Goal: Task Accomplishment & Management: Manage account settings

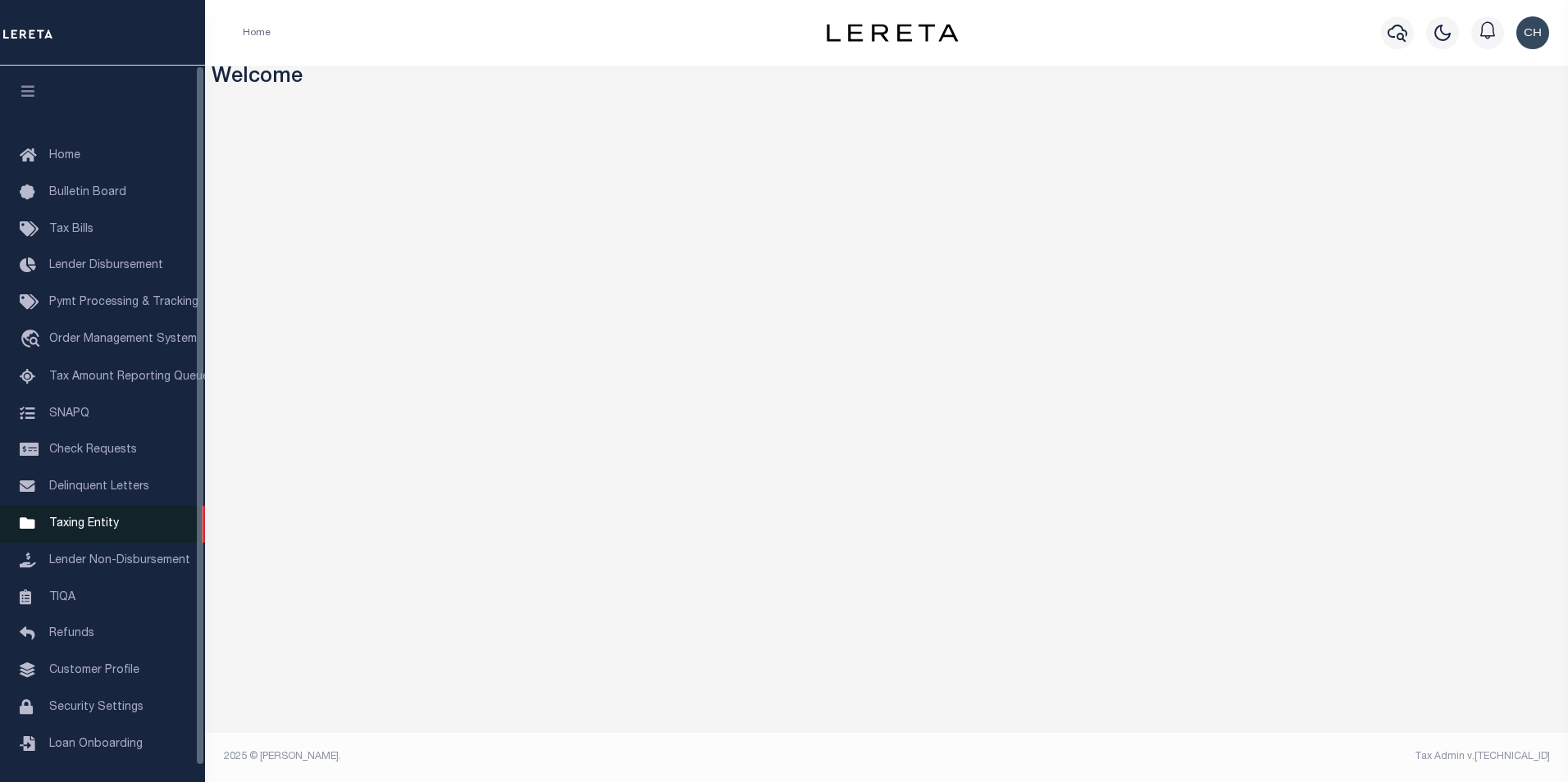
click at [91, 529] on span "Taxing Entity" at bounding box center [84, 524] width 70 height 12
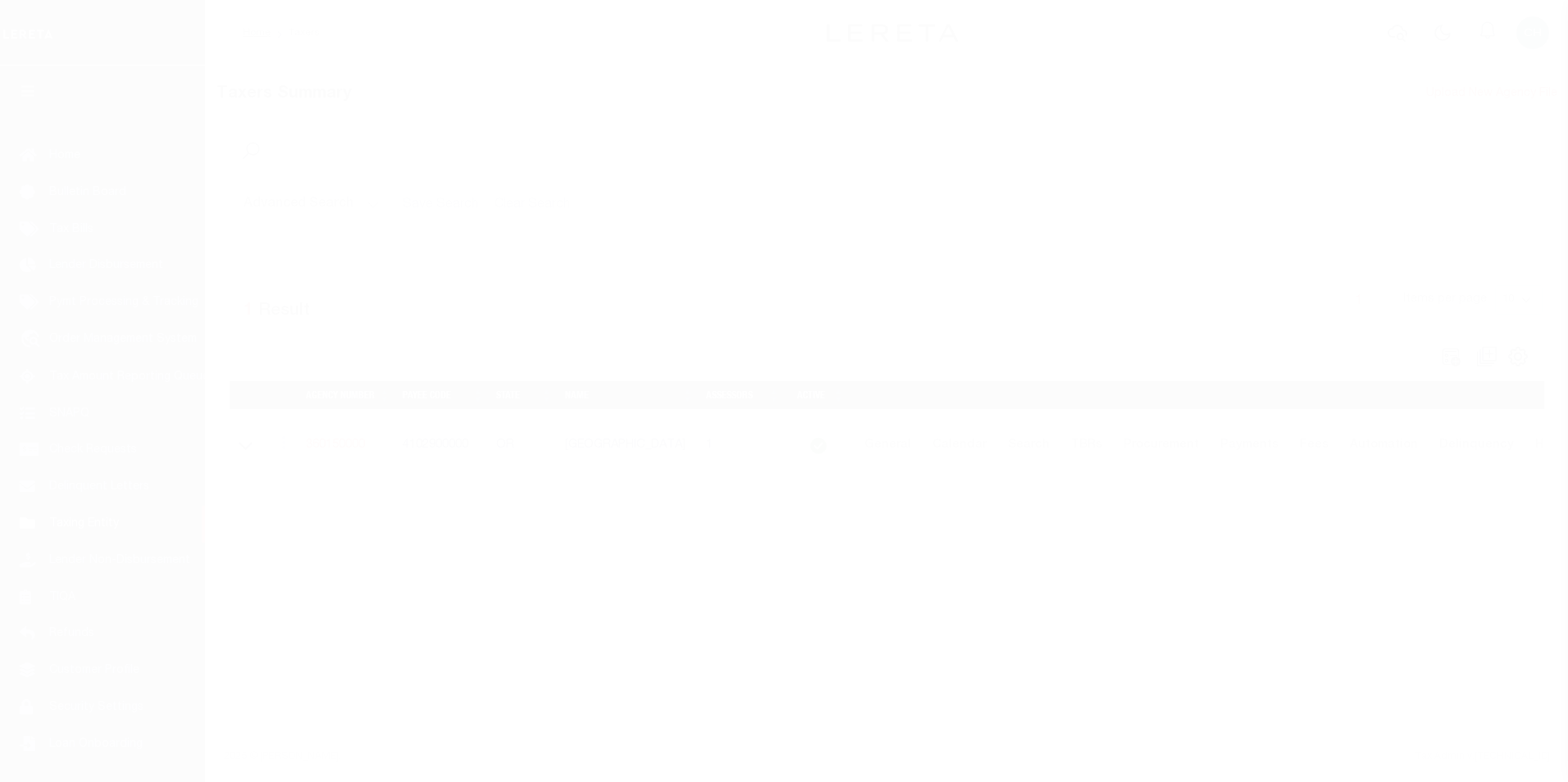
scroll to position [17, 0]
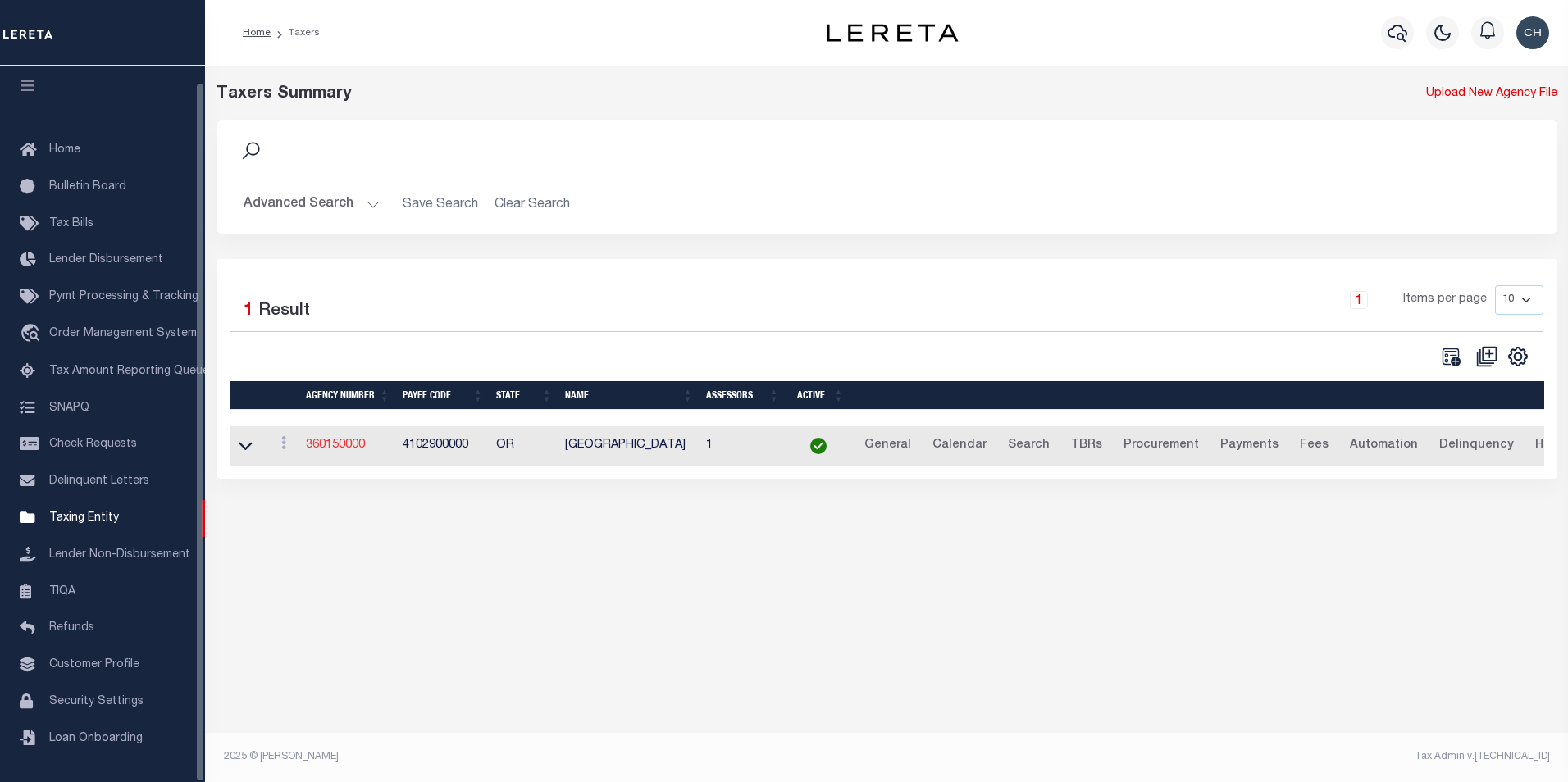
click at [335, 451] on link "360150000" at bounding box center [335, 445] width 59 height 12
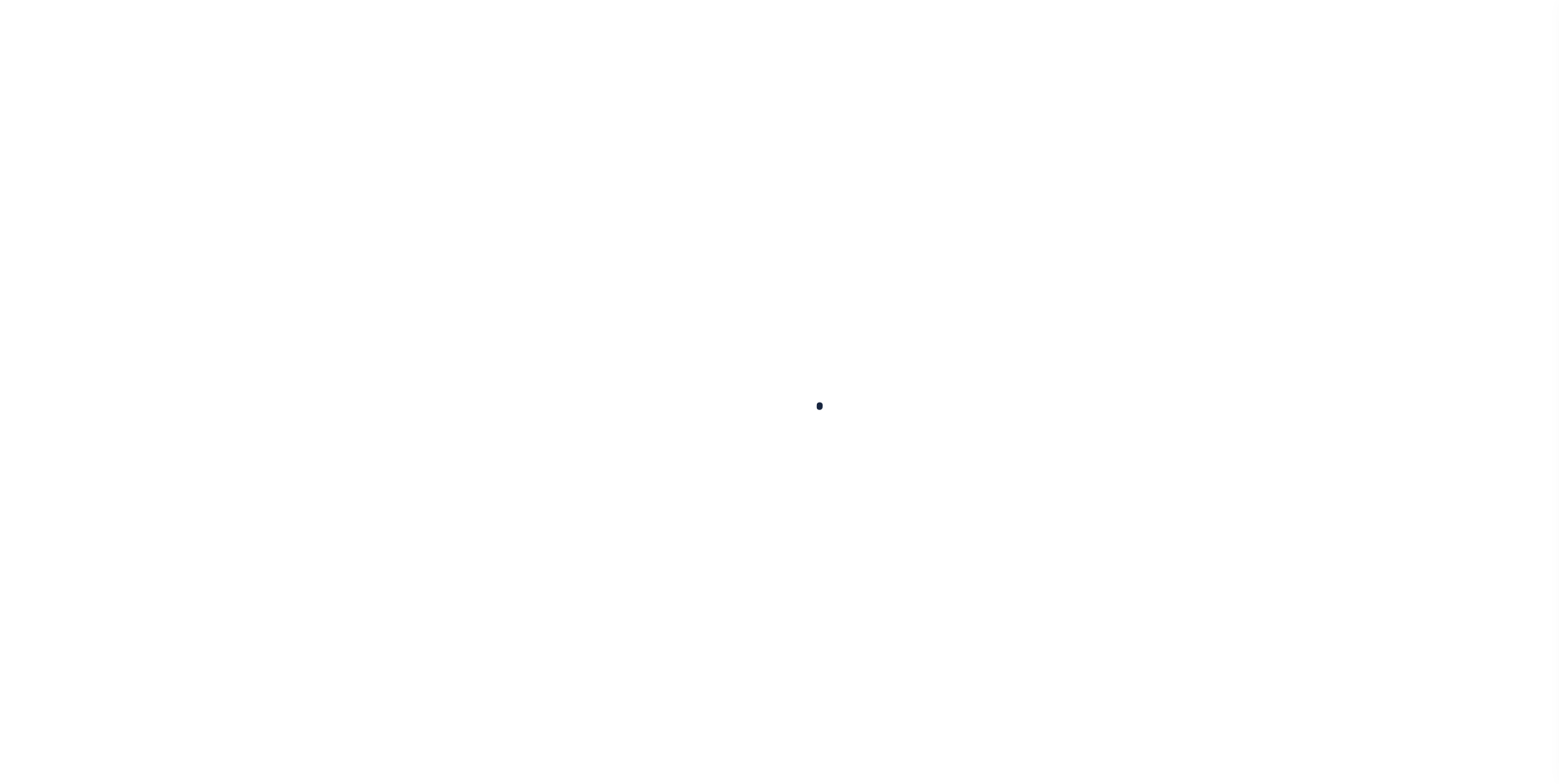
select select
checkbox input "false"
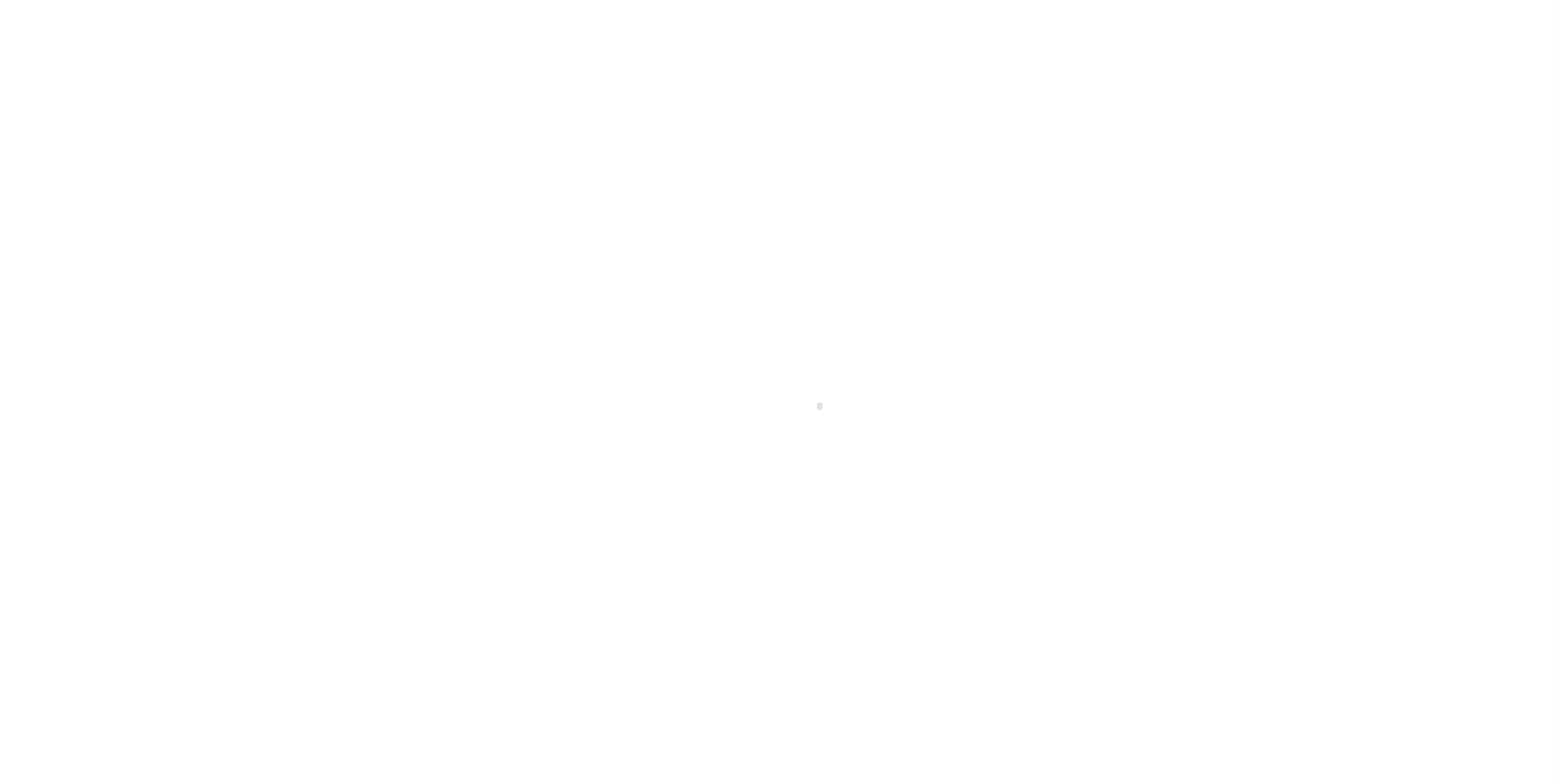
checkbox input "false"
type input "4102900000"
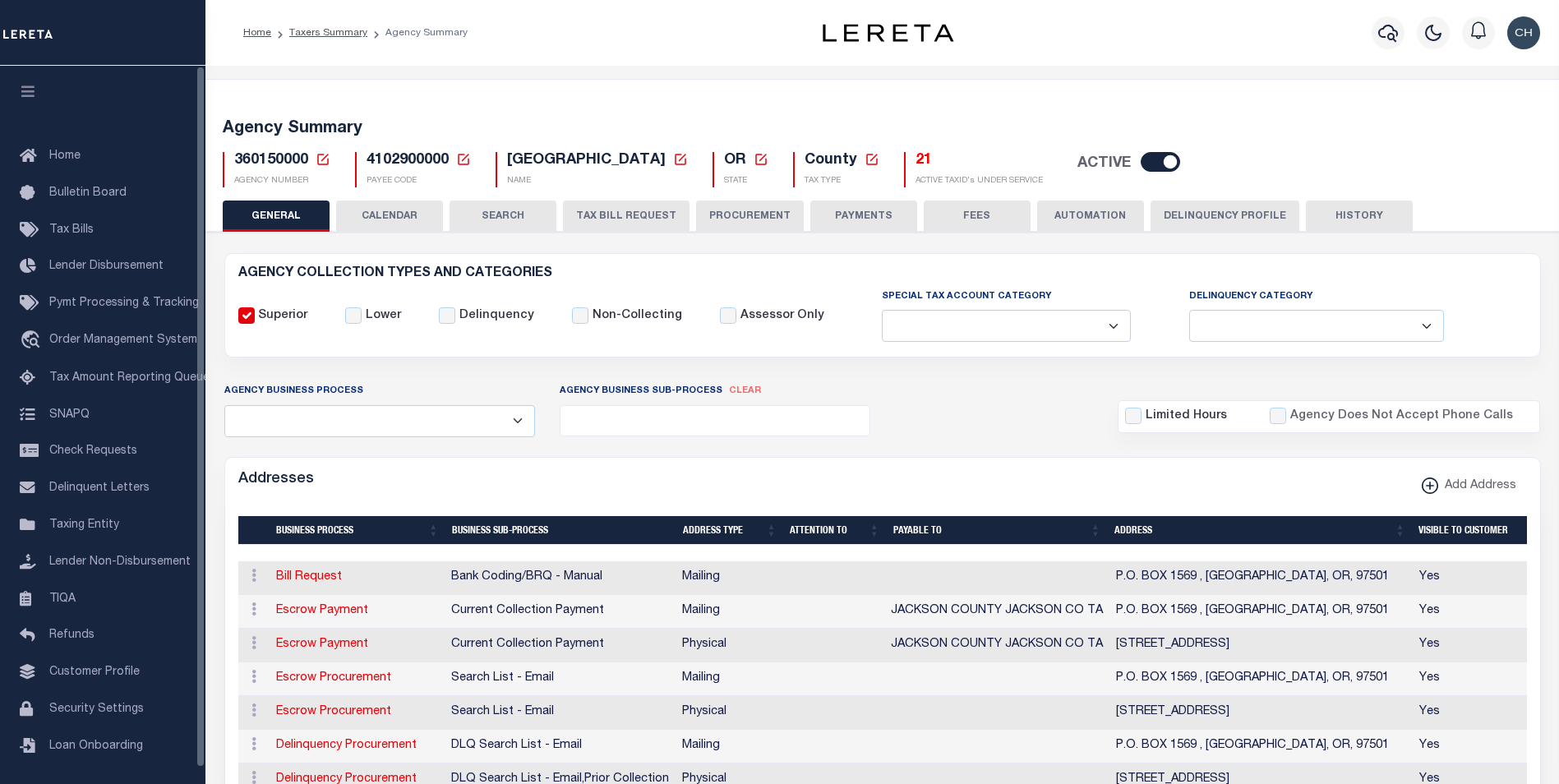
click at [604, 214] on button "TAX BILL REQUEST" at bounding box center [626, 216] width 126 height 32
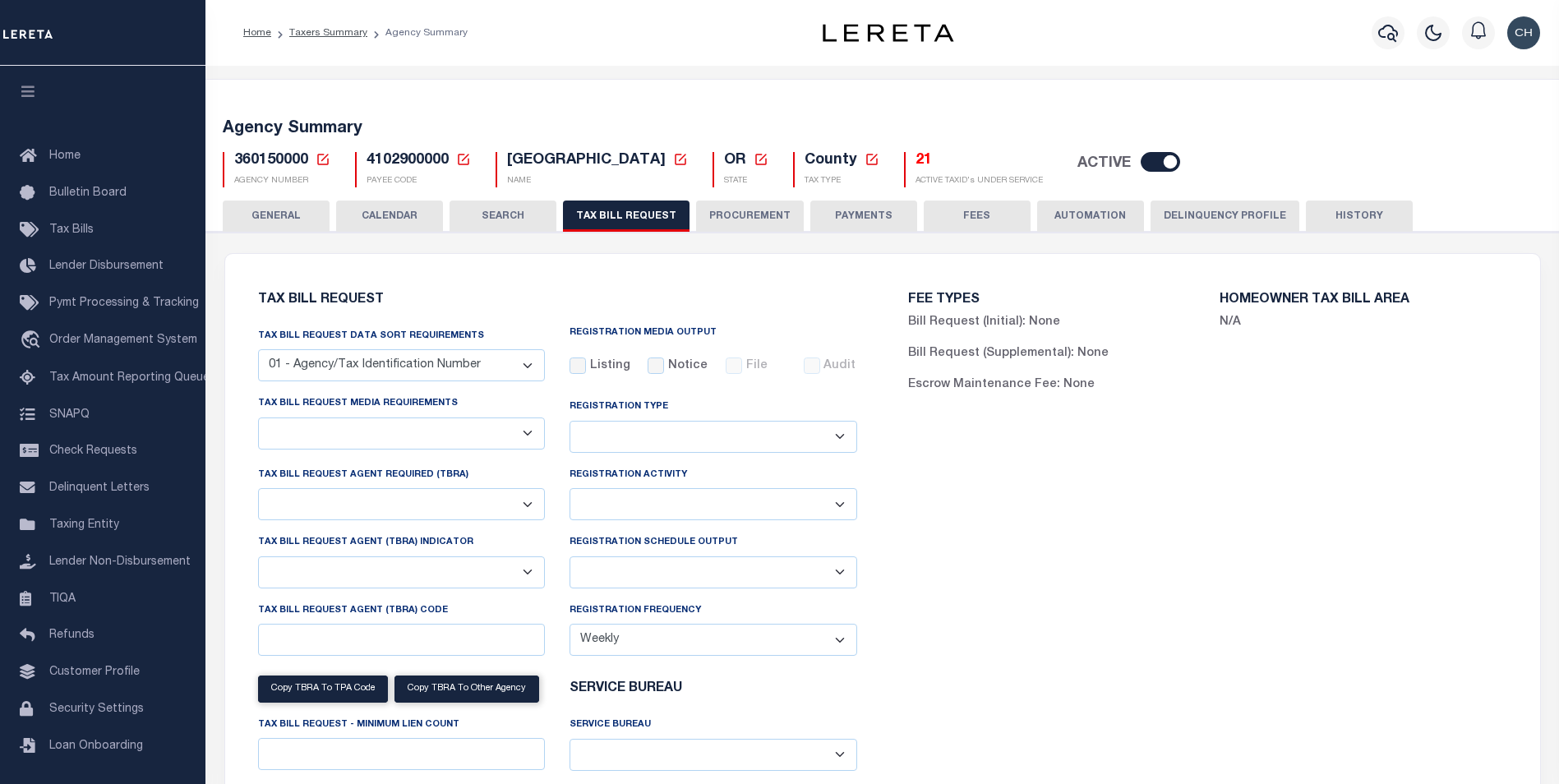
select select "22"
select select "true"
select select "9"
type input "LTS"
select select
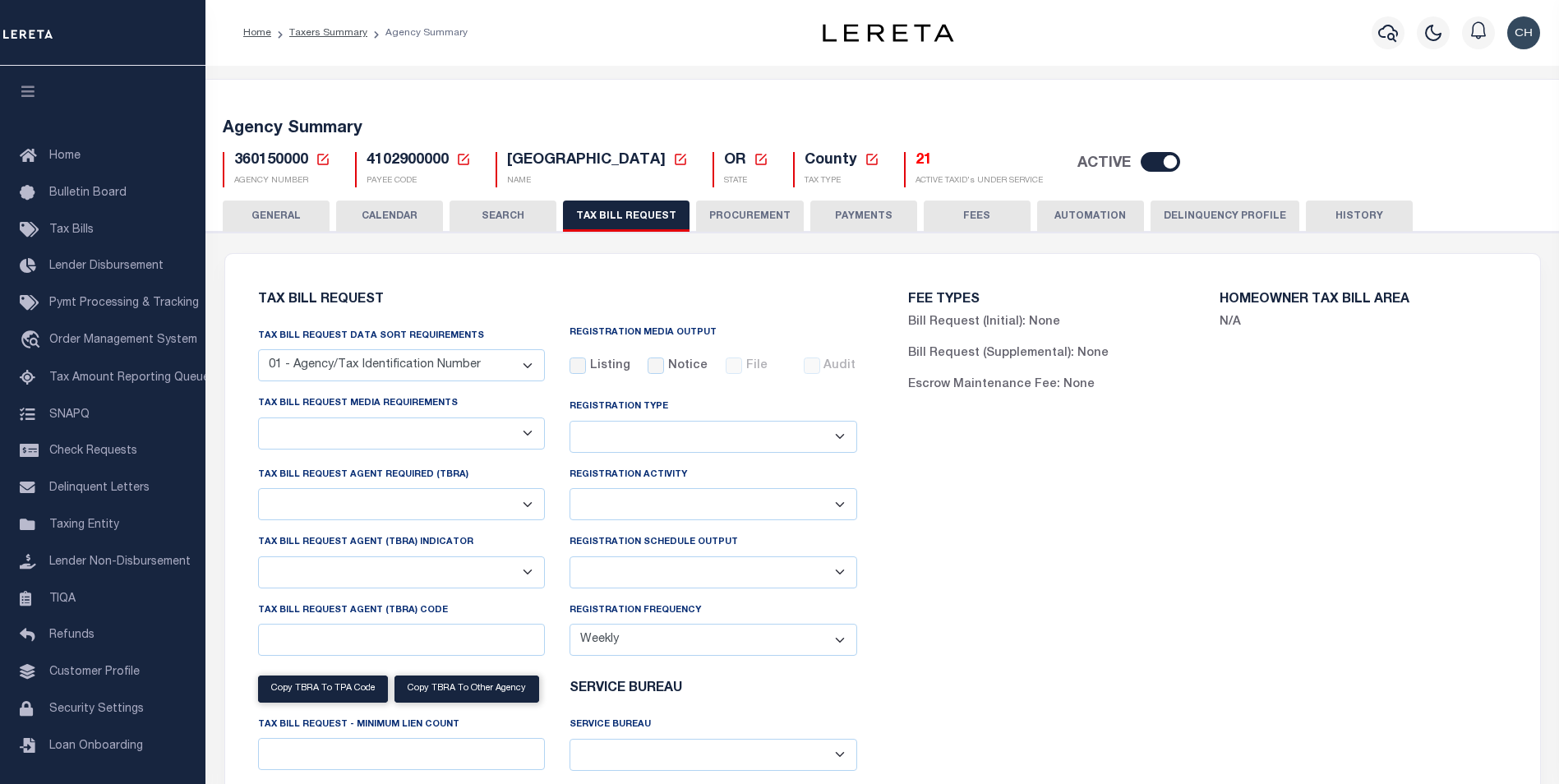
type input "1"
select select "4100743000"
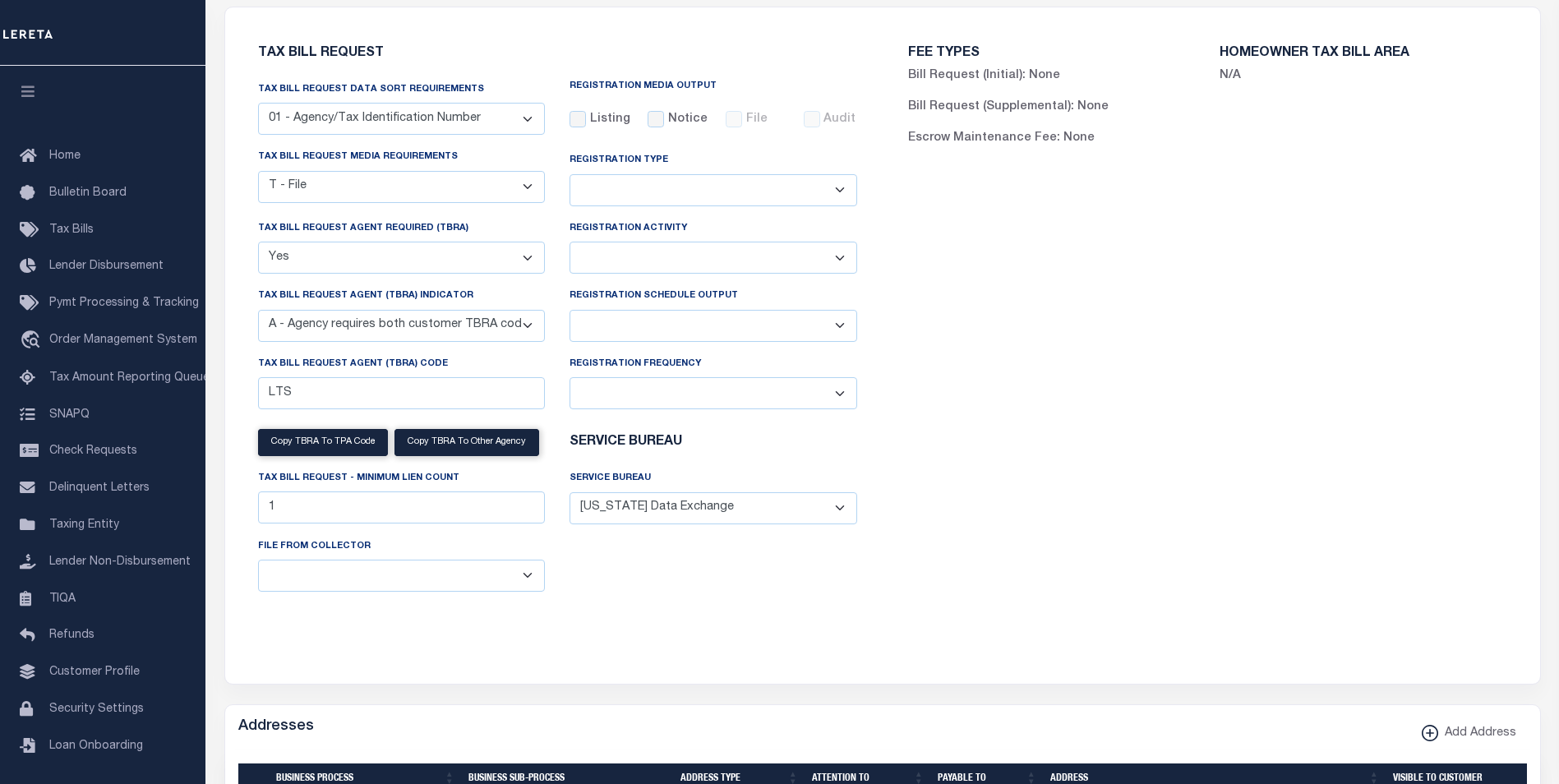
click at [1003, 441] on div "FEE TYPES Bill Request (Initial): None Bill Request (Supplemental): None Escrow…" at bounding box center [1208, 336] width 650 height 617
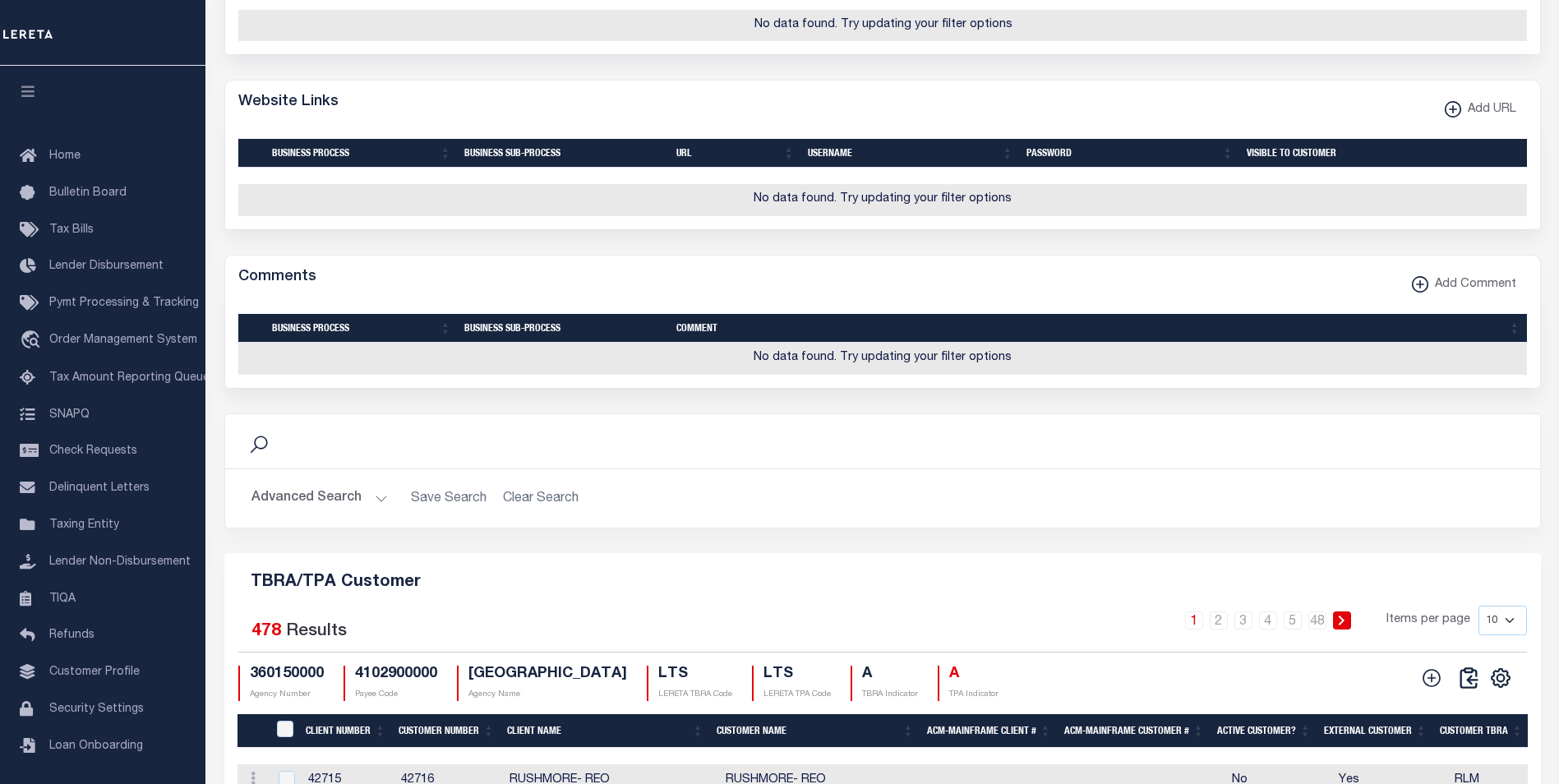
scroll to position [1890, 0]
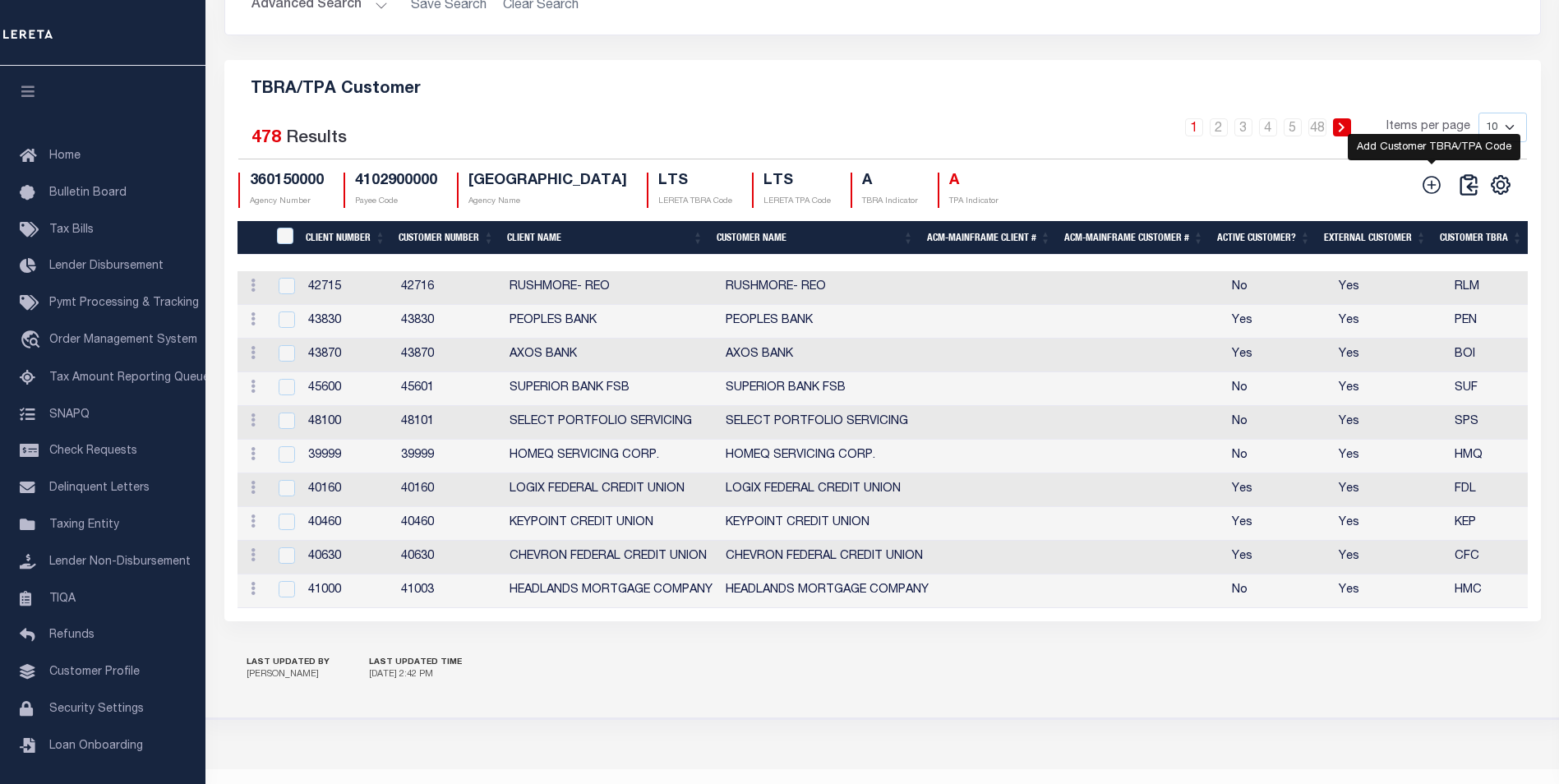
click at [1429, 195] on icon at bounding box center [1432, 185] width 22 height 22
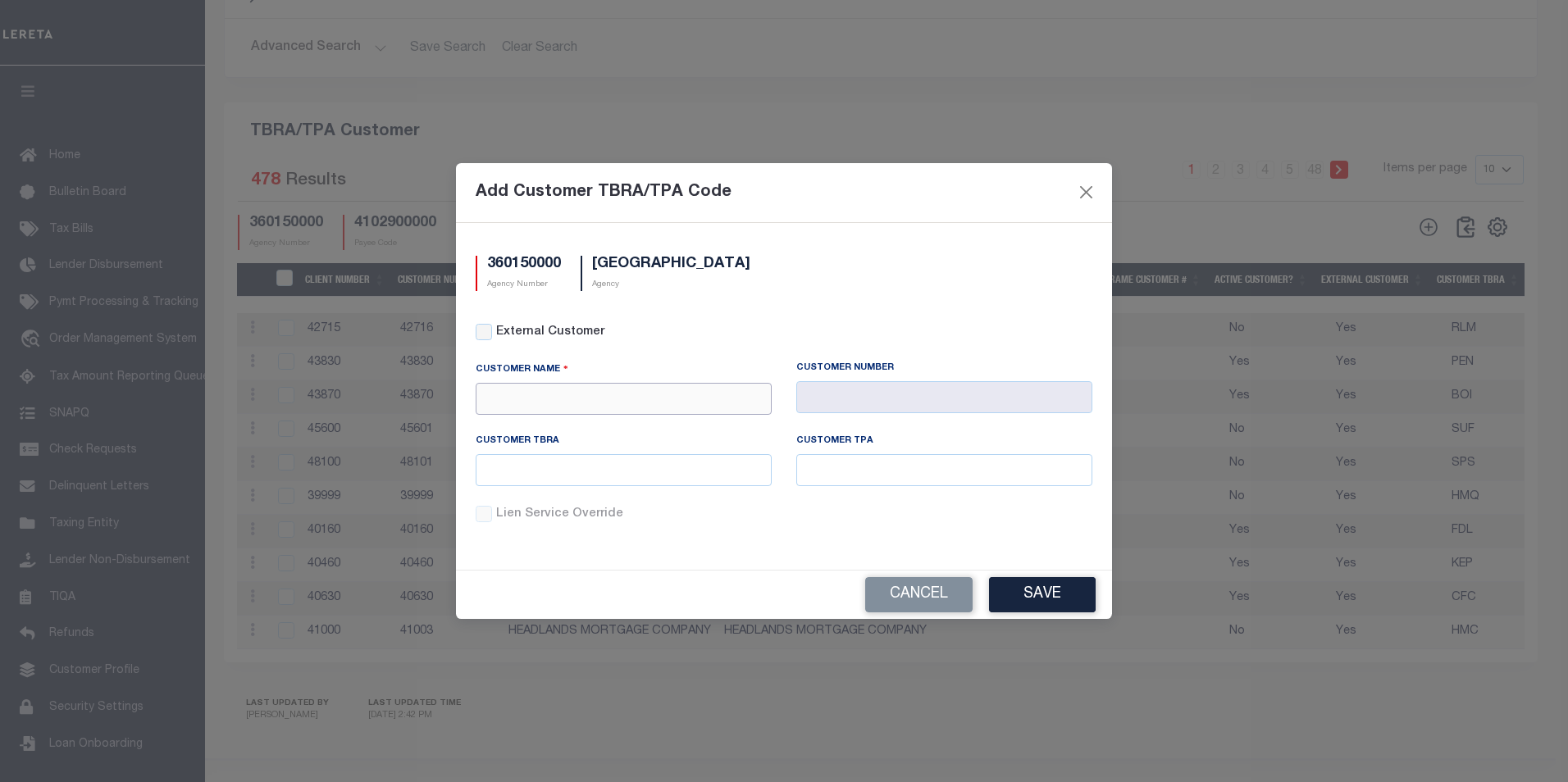
click at [568, 398] on input "text" at bounding box center [623, 398] width 296 height 32
click at [524, 424] on div "APCU" at bounding box center [623, 428] width 294 height 27
type input "APCU"
type input "2205"
type input "APCU"
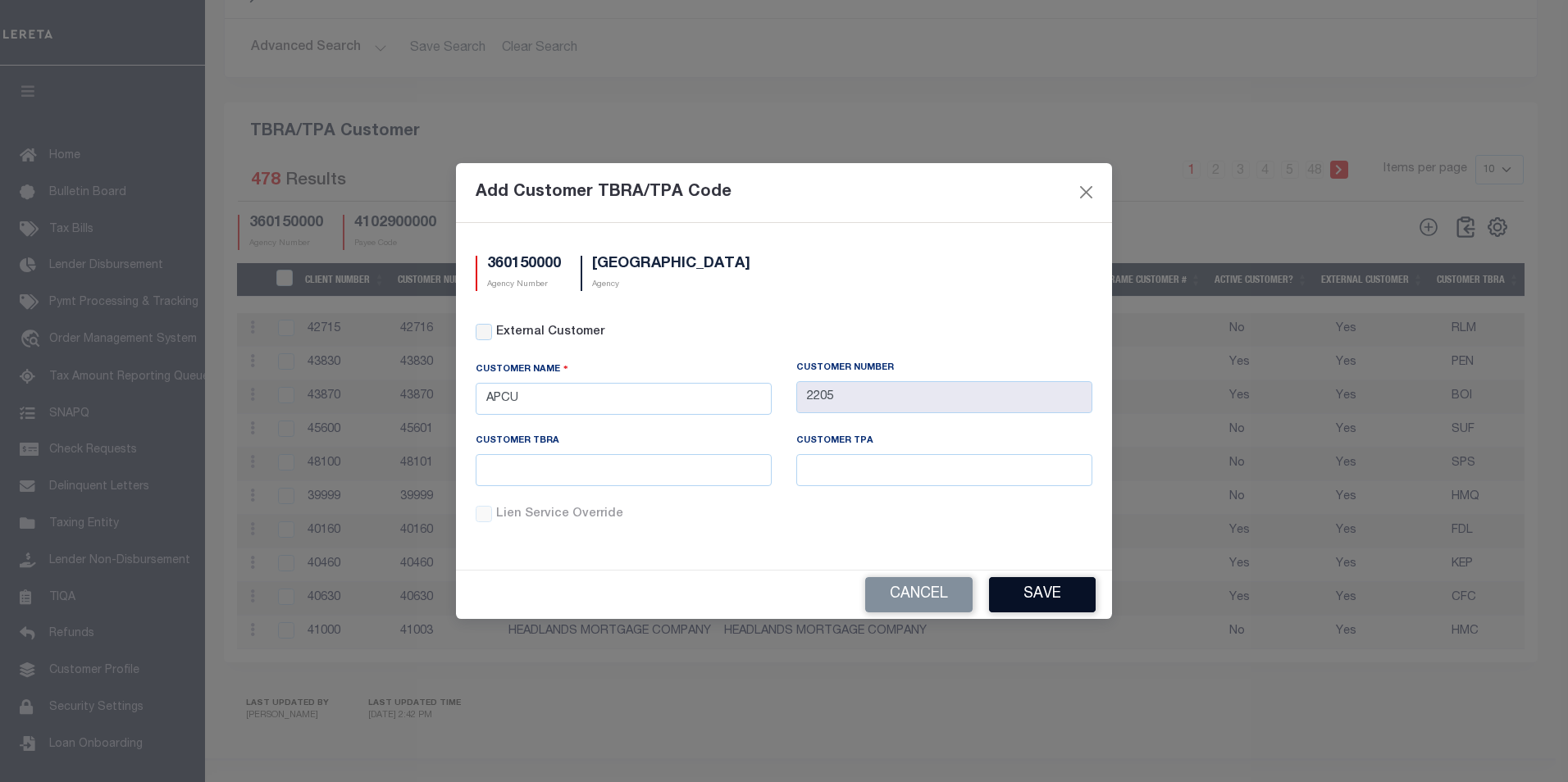
click at [1022, 591] on button "Save" at bounding box center [1042, 595] width 107 height 36
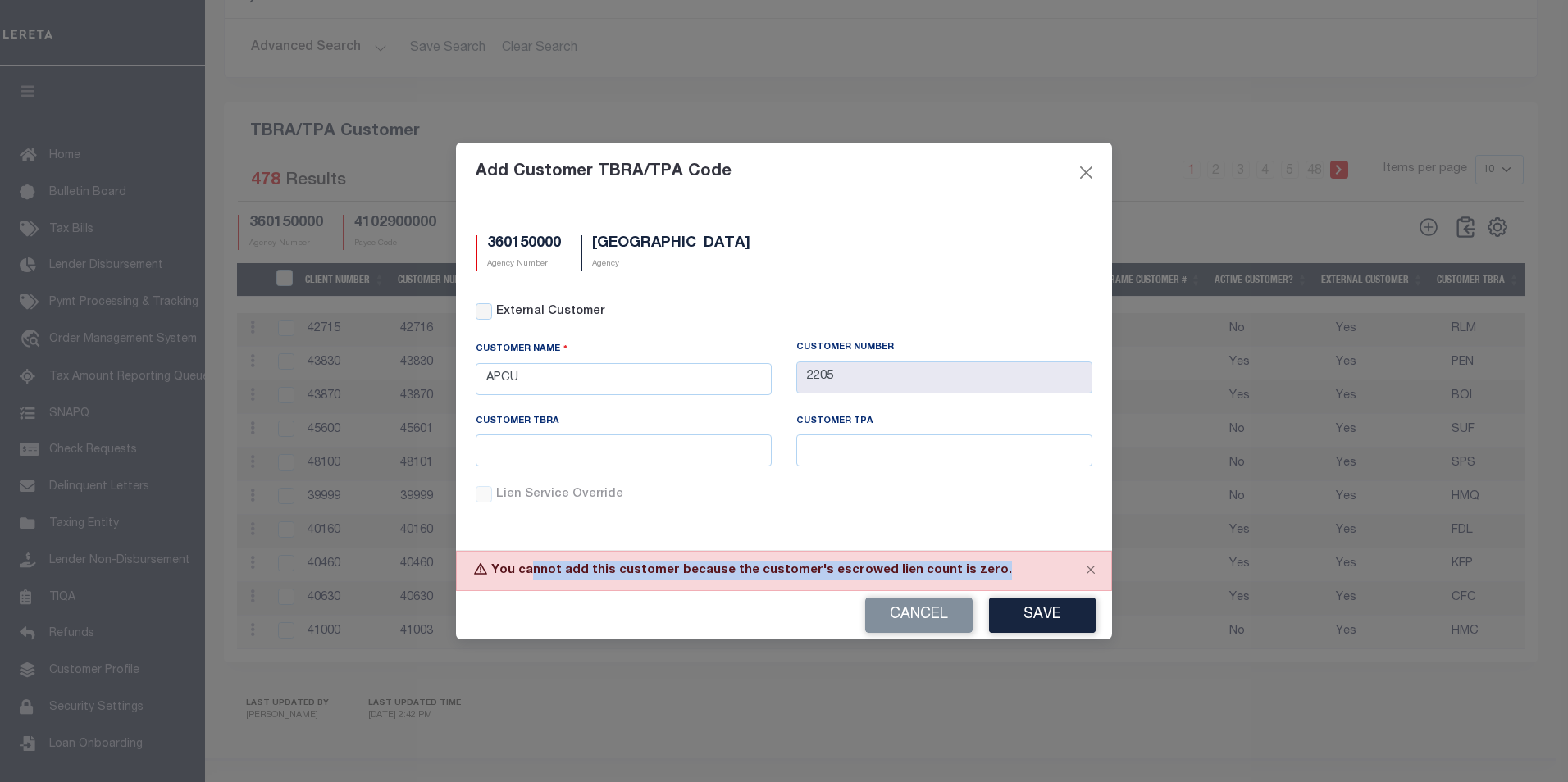
drag, startPoint x: 533, startPoint y: 572, endPoint x: 972, endPoint y: 568, distance: 439.0
click at [972, 568] on div "You cannot add this customer because the customer's escrowed lien count is zero." at bounding box center [784, 571] width 656 height 40
click at [1089, 566] on button "Close" at bounding box center [1090, 570] width 41 height 36
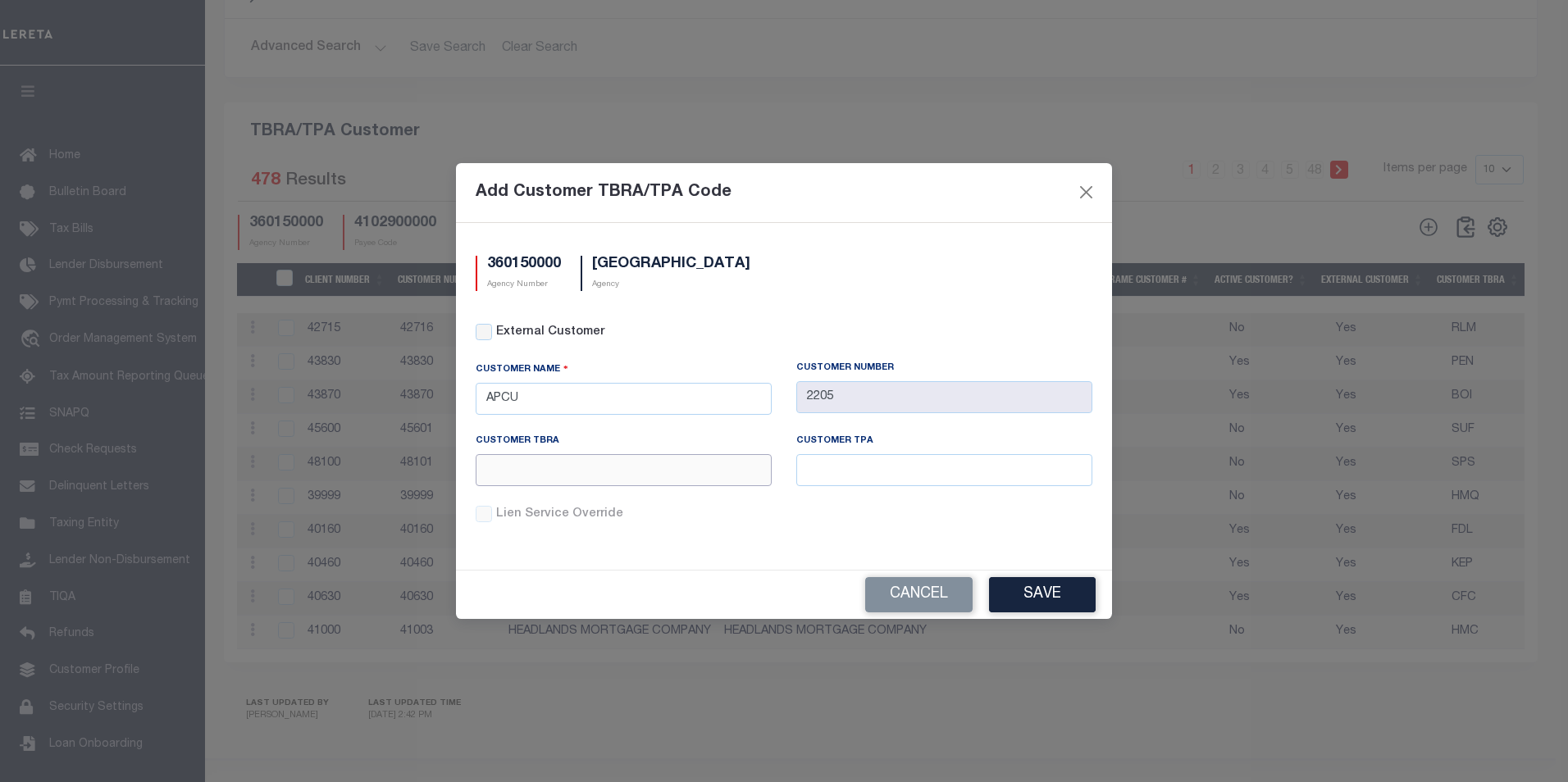
click at [577, 472] on input "text" at bounding box center [623, 470] width 296 height 32
click at [573, 474] on input "text" at bounding box center [623, 470] width 296 height 32
click at [1086, 196] on button "Close" at bounding box center [1086, 193] width 22 height 22
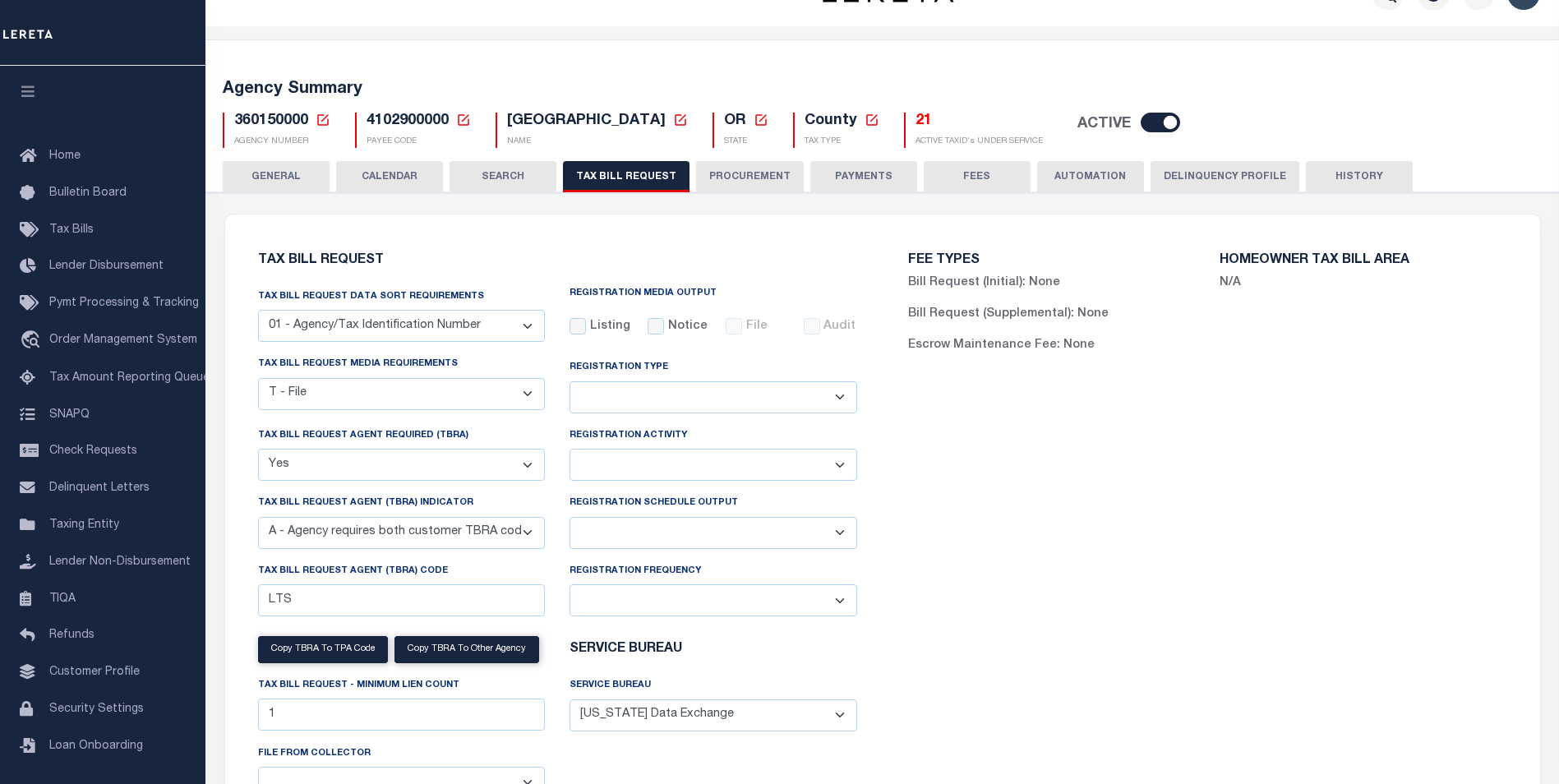
scroll to position [286, 0]
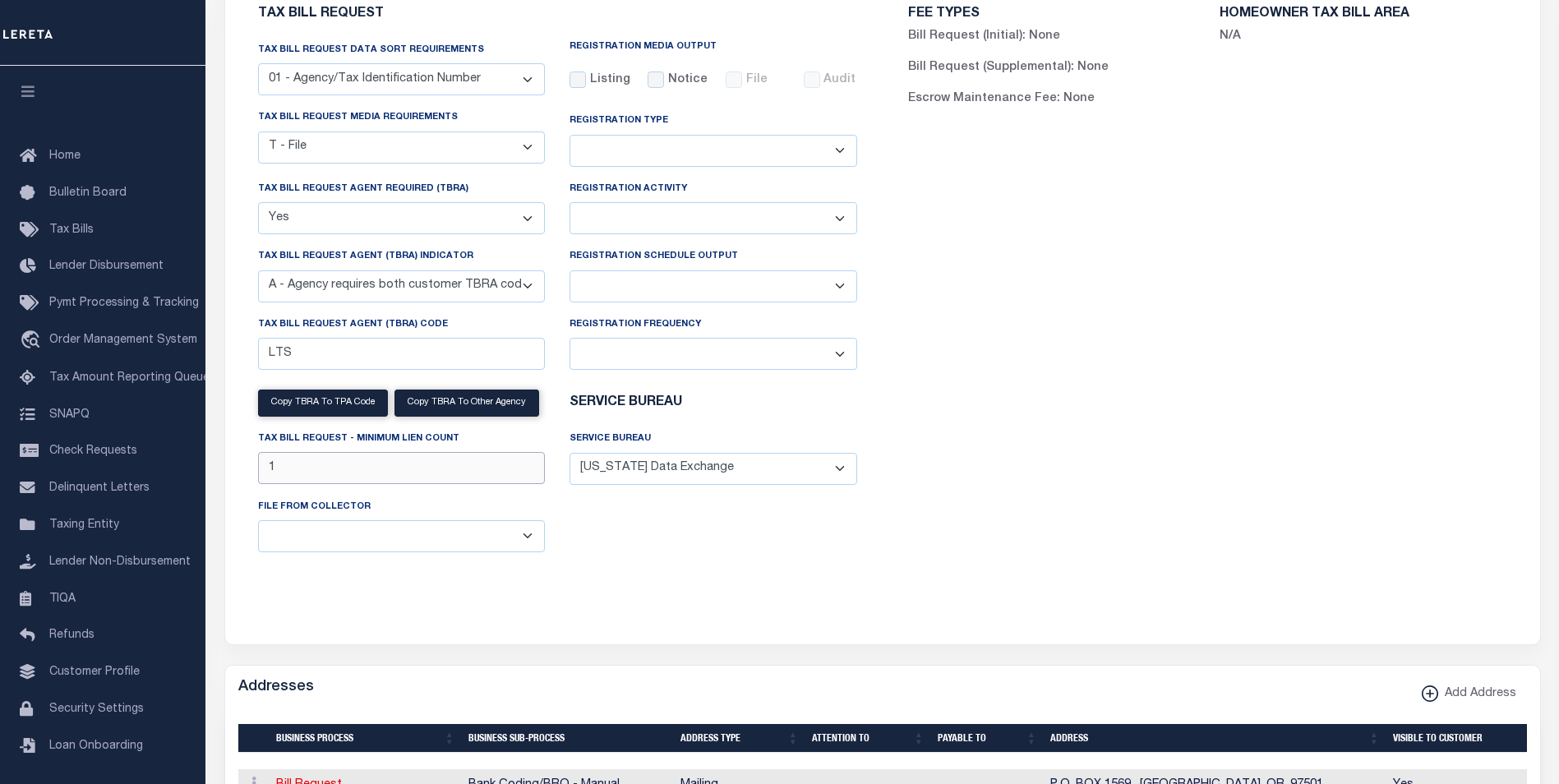
drag, startPoint x: 289, startPoint y: 473, endPoint x: 257, endPoint y: 473, distance: 32.0
click at [257, 473] on div "Copy TBRA to TPA Code Copy TBRA To Other Agency Tax Bill Request - Minimum Lien…" at bounding box center [402, 440] width 312 height 115
click at [910, 548] on div "FEE TYPES Bill Request (Initial): None Bill Request (Supplemental): None Escrow…" at bounding box center [1208, 296] width 650 height 617
click at [301, 474] on input "1" at bounding box center [402, 468] width 287 height 32
drag, startPoint x: 263, startPoint y: 469, endPoint x: 317, endPoint y: 478, distance: 54.7
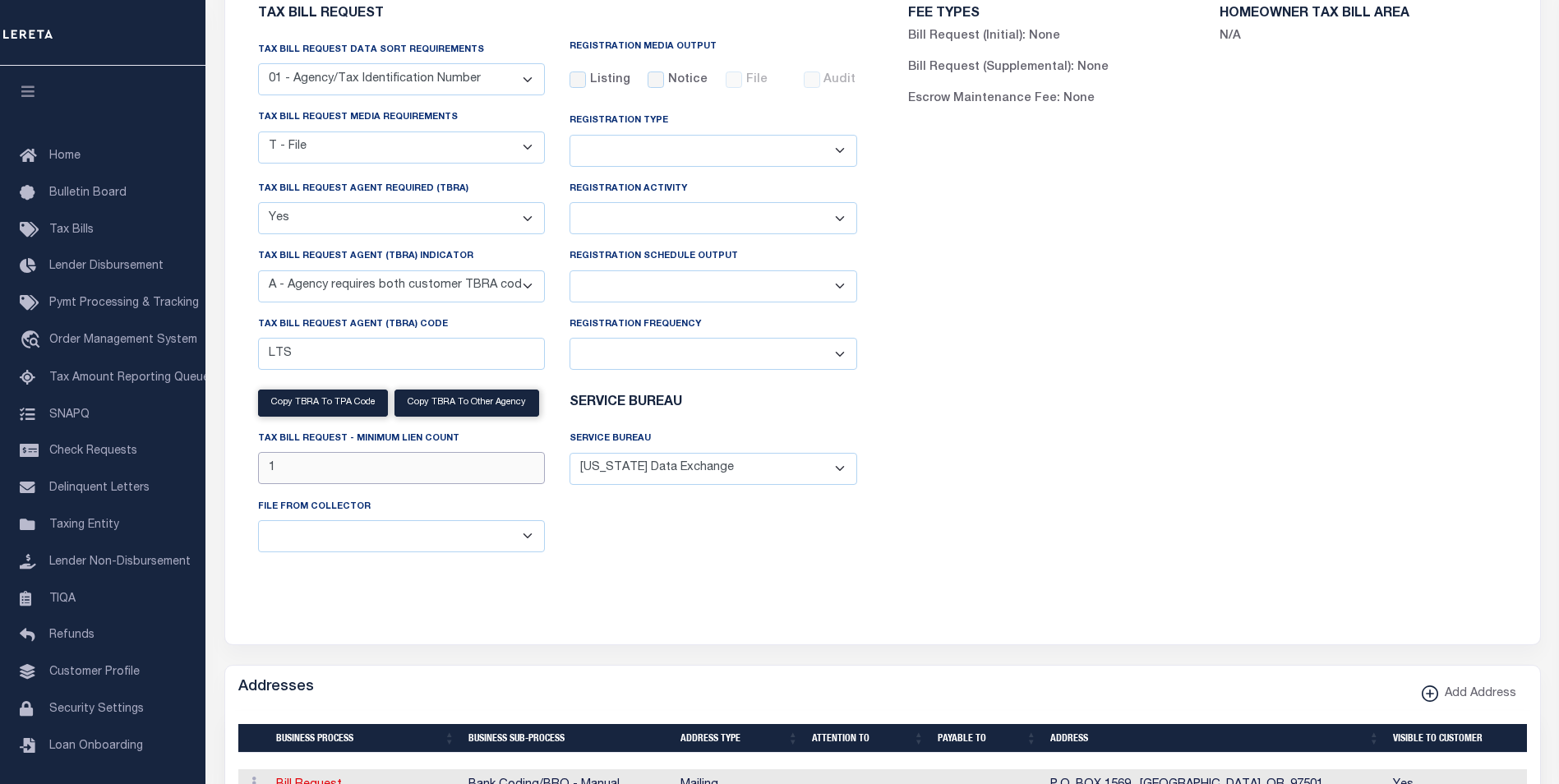
click at [317, 478] on input "1" at bounding box center [402, 468] width 287 height 32
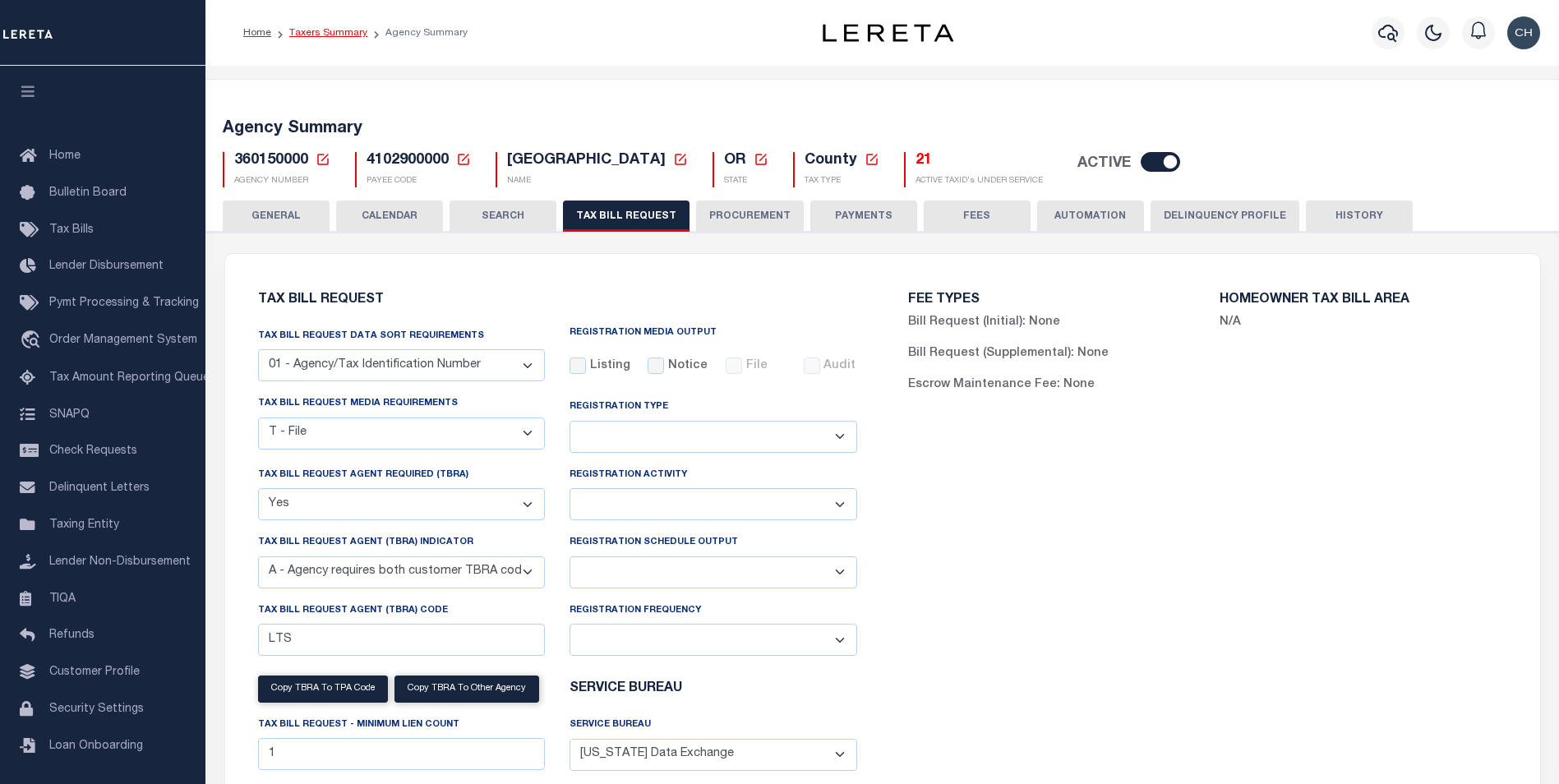
click at [314, 37] on link "Taxers Summary" at bounding box center [328, 33] width 78 height 10
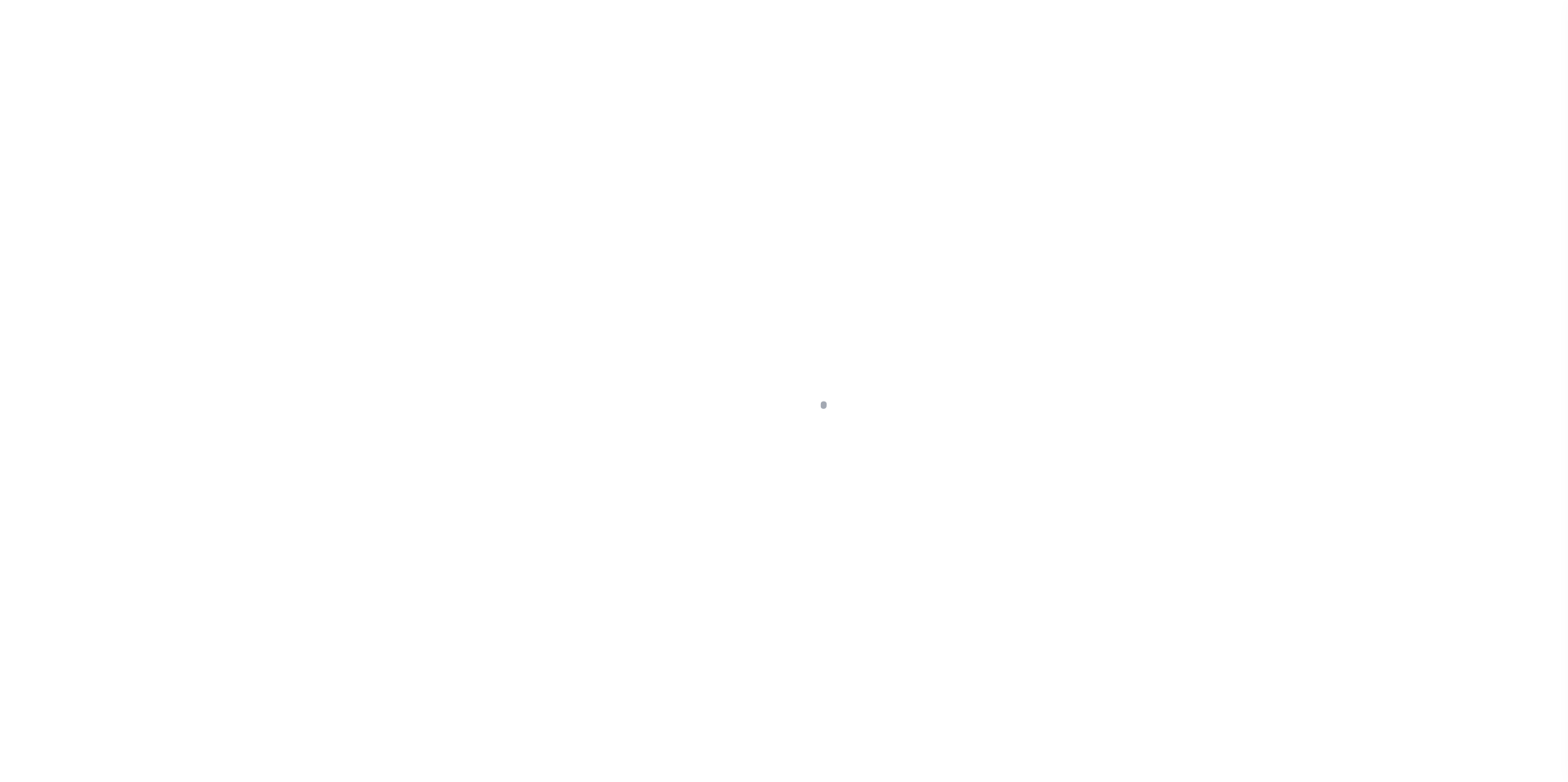
select select
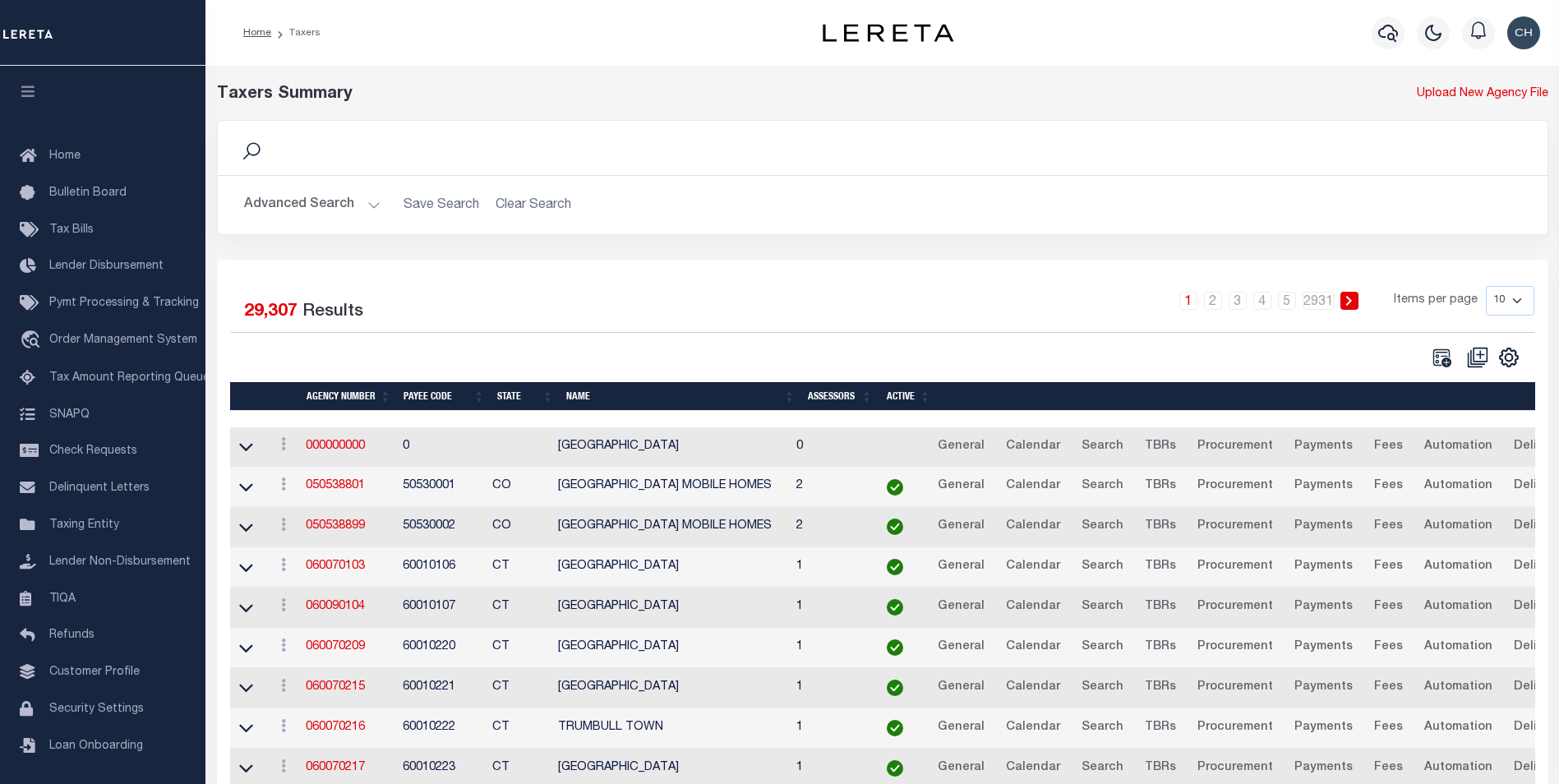
click at [370, 204] on button "Advanced Search" at bounding box center [312, 205] width 136 height 32
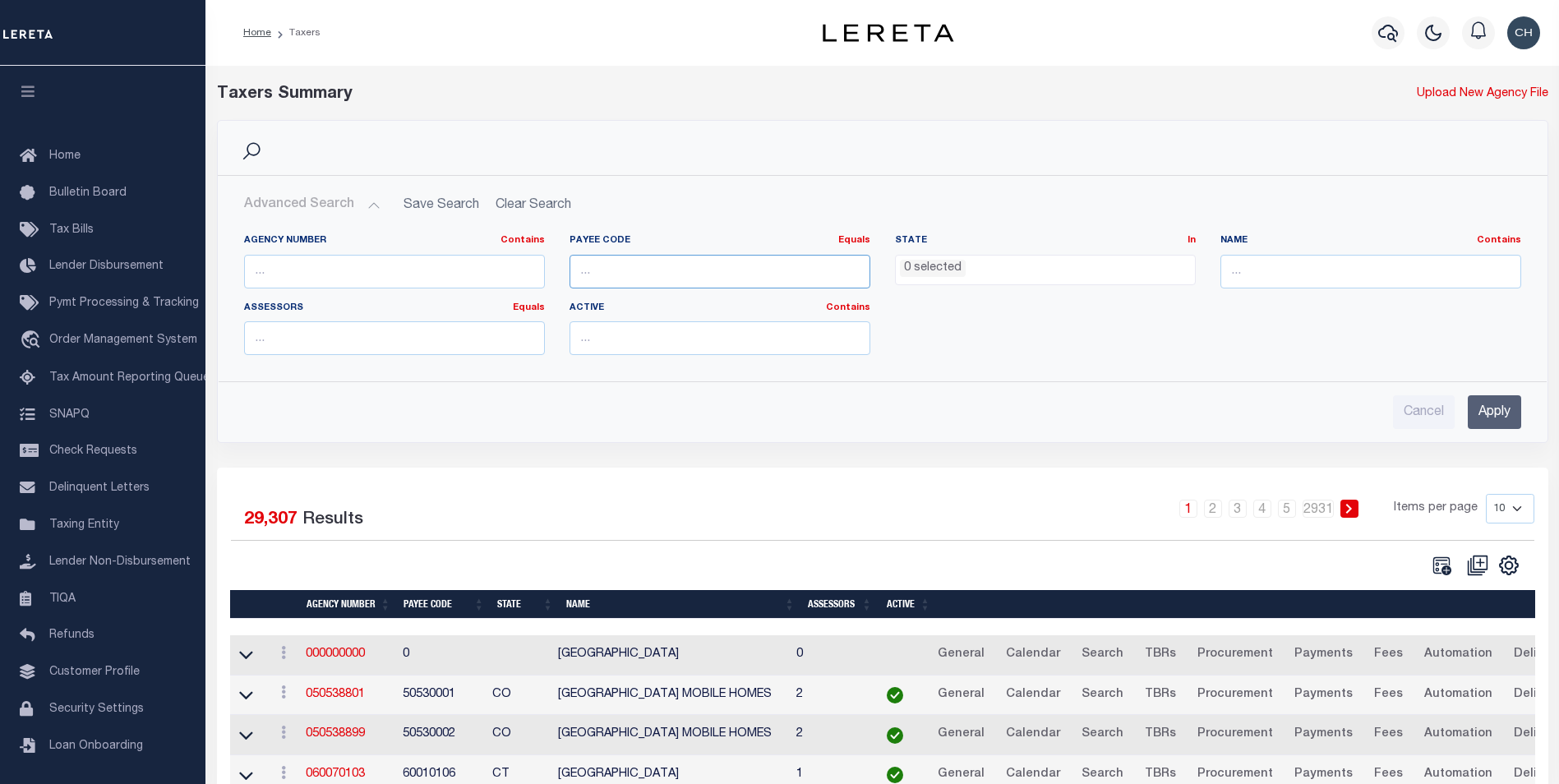
click at [641, 282] on input "number" at bounding box center [720, 272] width 301 height 34
paste input "603300000"
type input "603300000"
click at [1500, 414] on input "Apply" at bounding box center [1494, 412] width 53 height 34
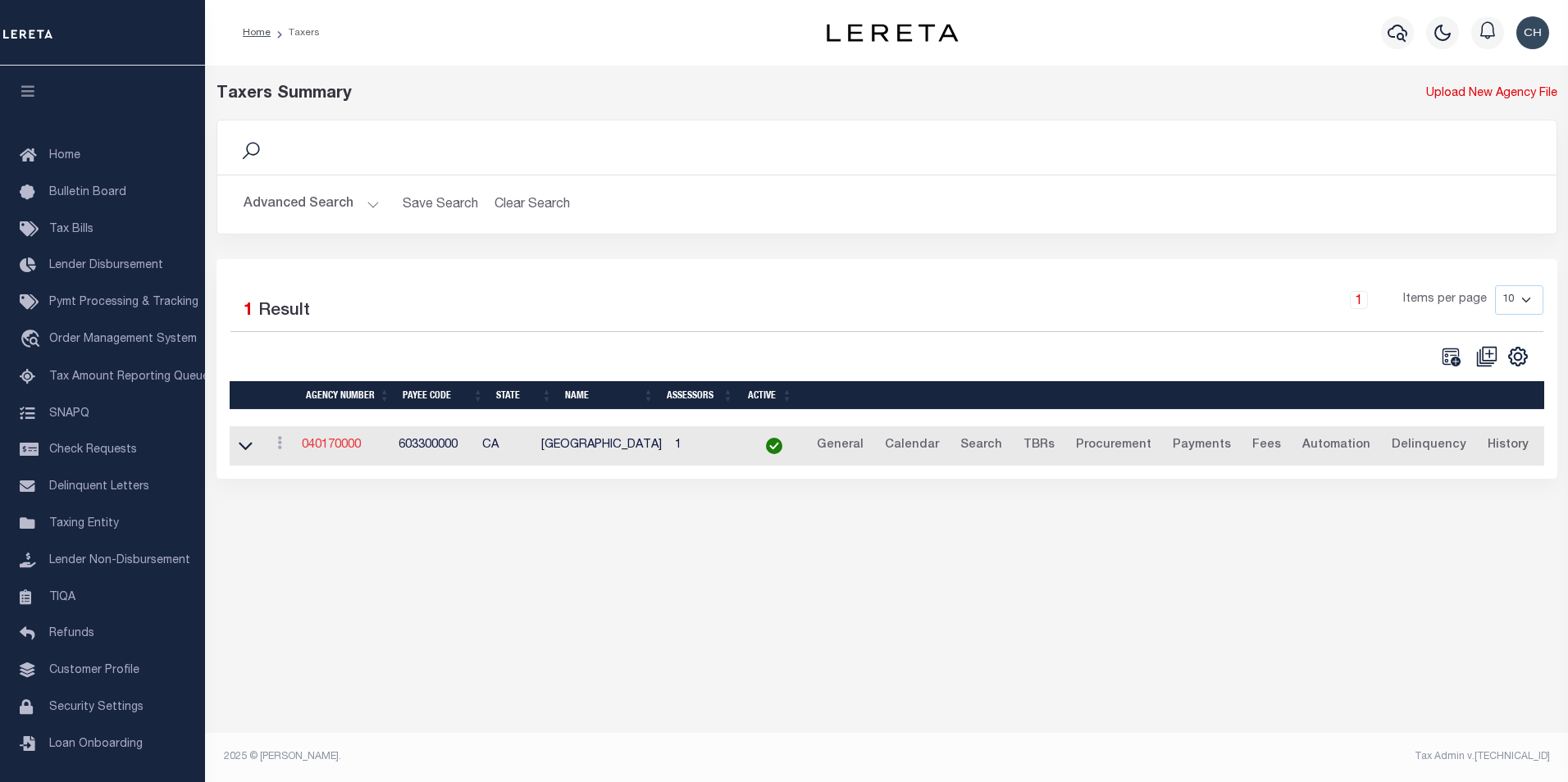
click at [336, 451] on link "040170000" at bounding box center [331, 445] width 59 height 12
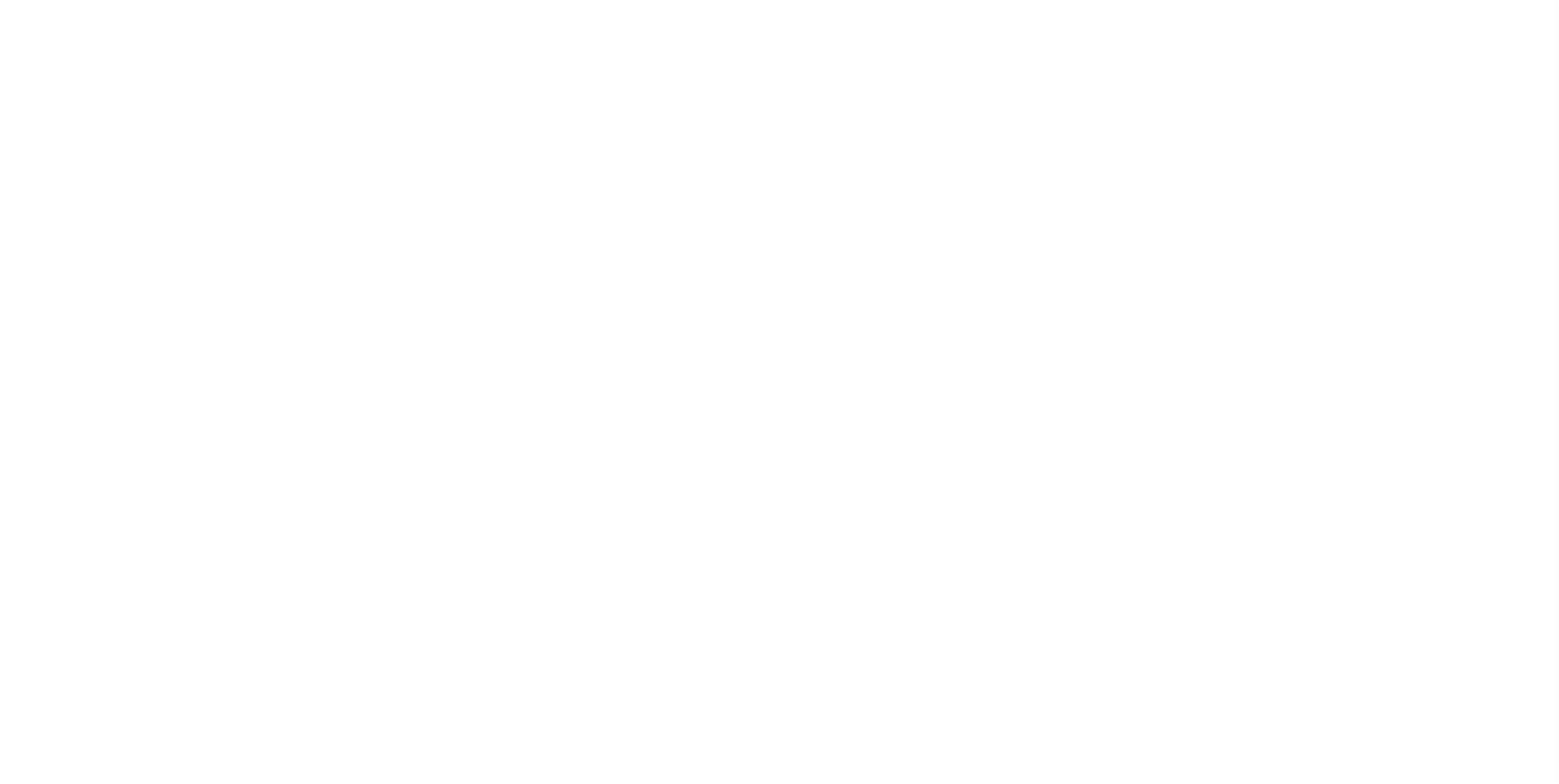
select select
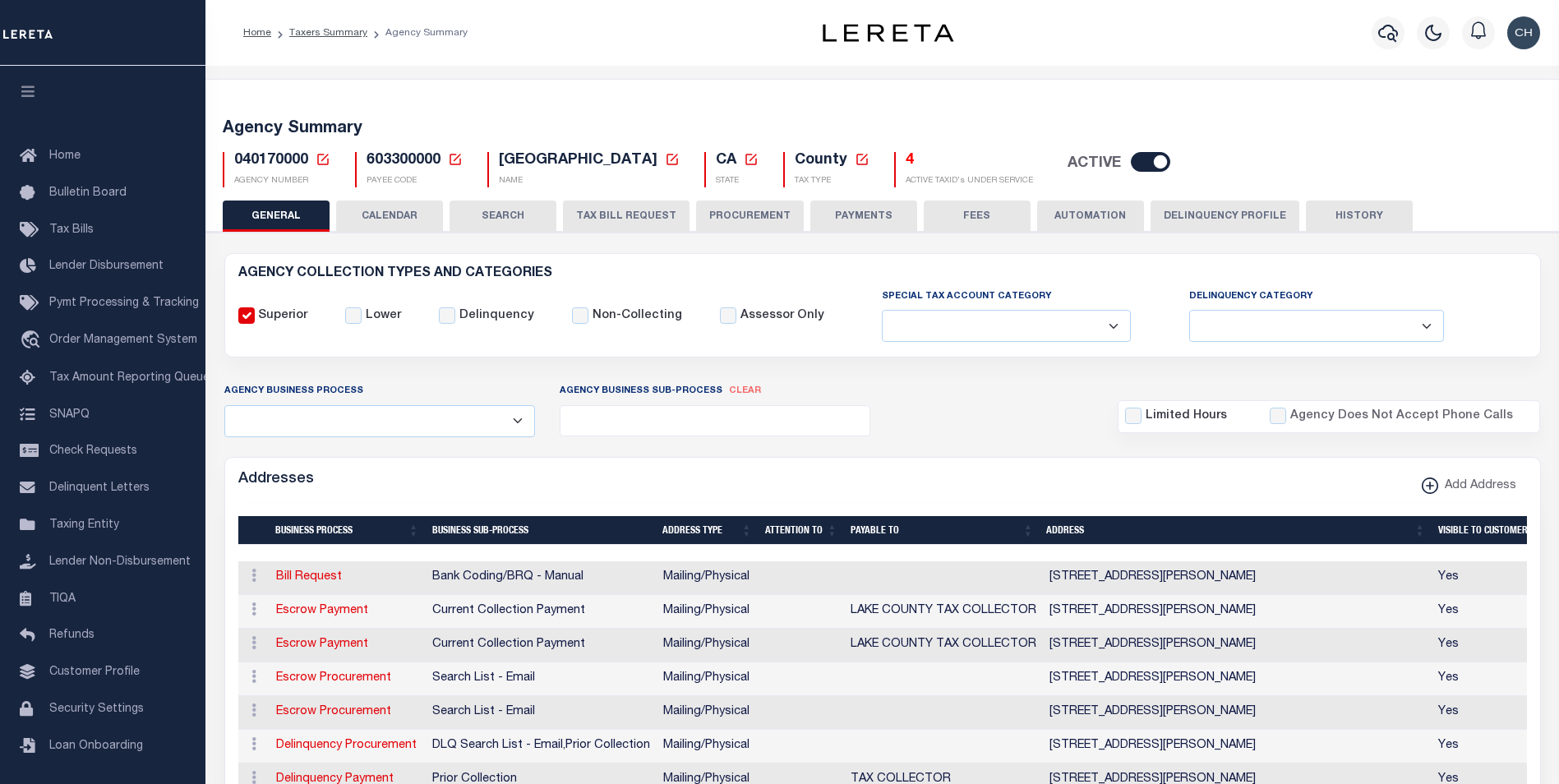
click at [614, 213] on button "TAX BILL REQUEST" at bounding box center [626, 216] width 126 height 32
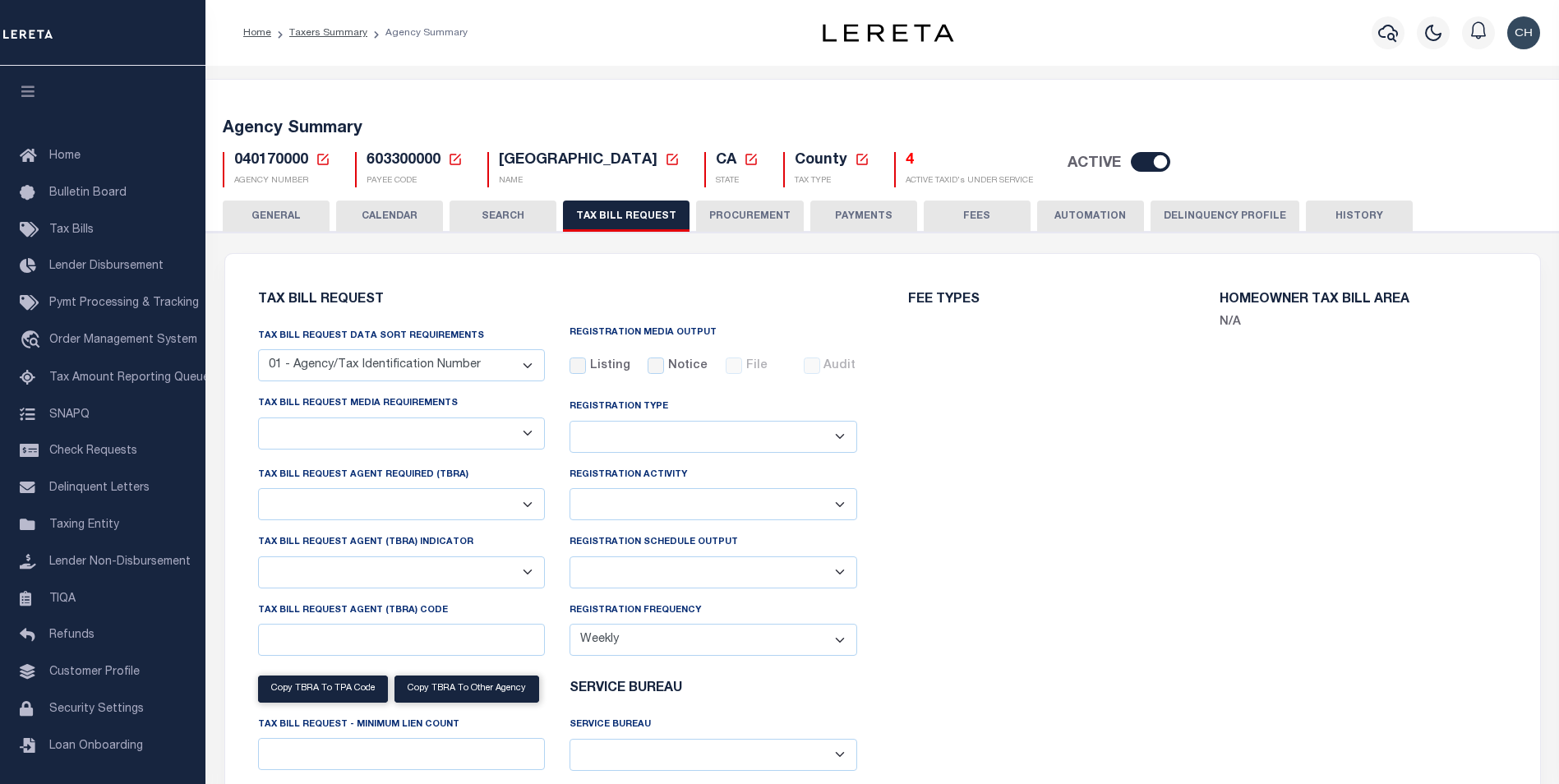
checkbox input "false"
select select "22"
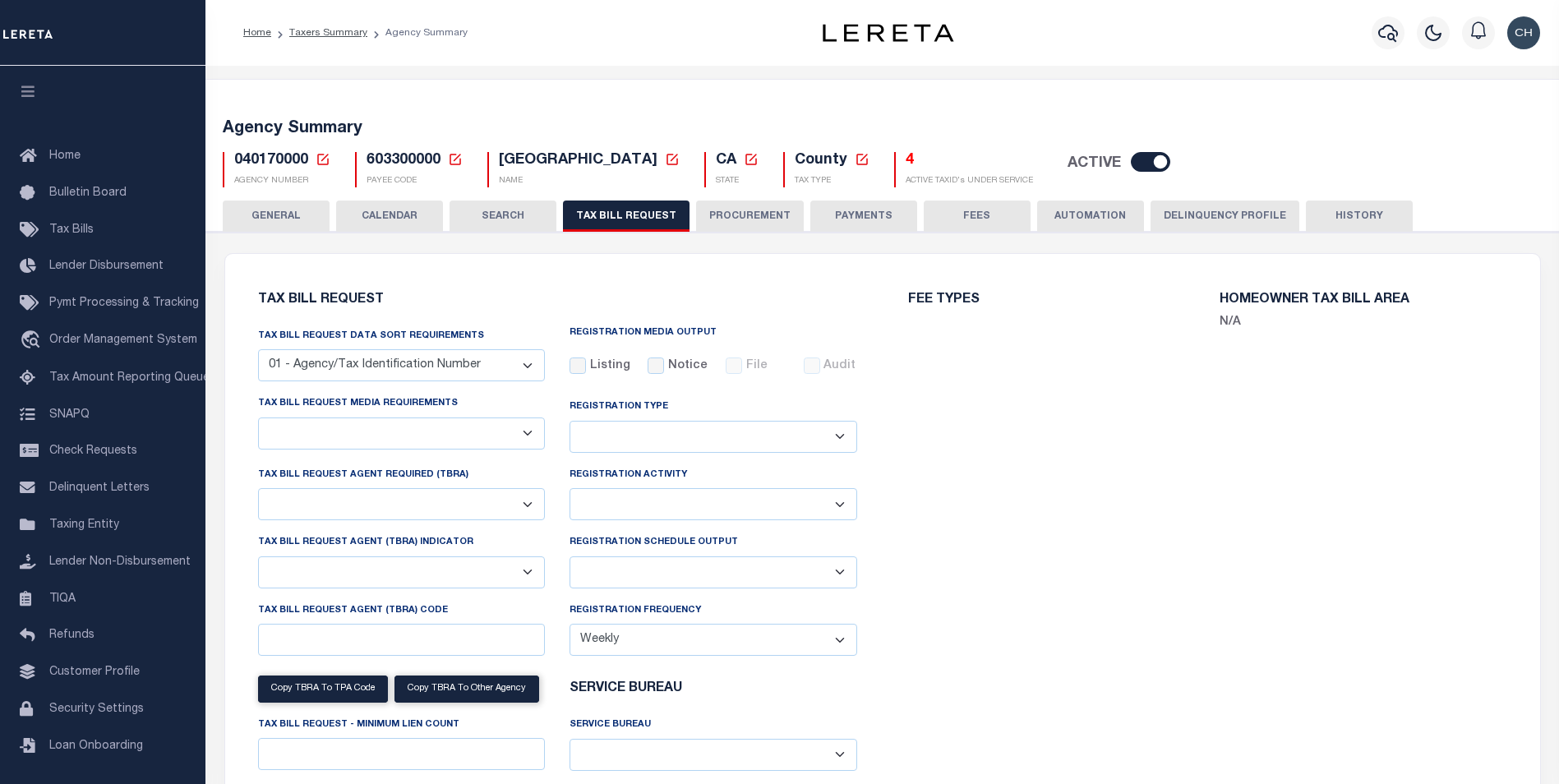
select select "true"
select select "13"
type input "5801"
select select
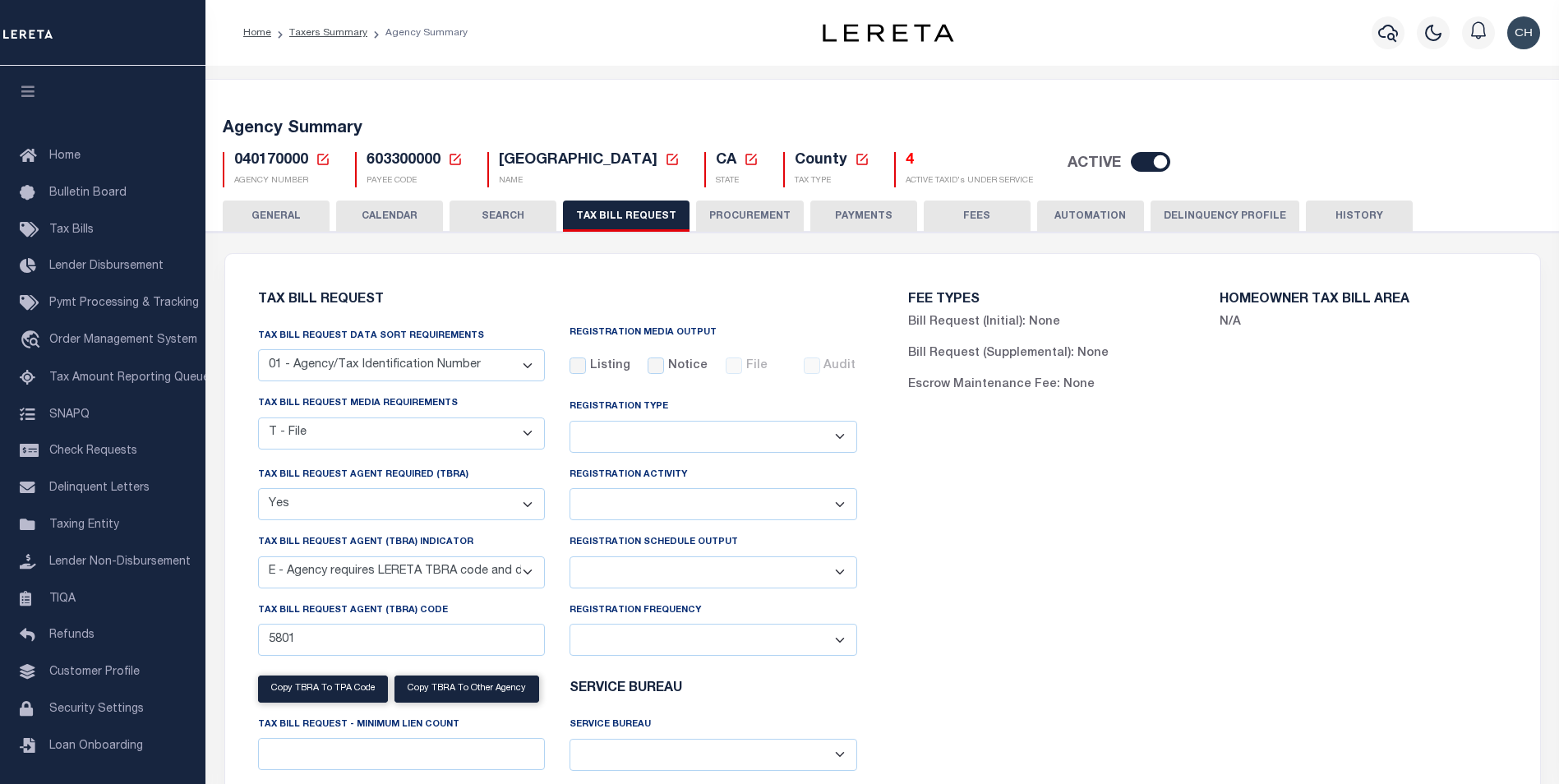
click at [532, 580] on select "A - Agency requires both customer TBRA code and LERETA TBRA code. B - Agency re…" at bounding box center [402, 572] width 287 height 32
select select "9"
click at [258, 559] on select "A - Agency requires both customer TBRA code and LERETA TBRA code. B - Agency re…" at bounding box center [402, 572] width 287 height 32
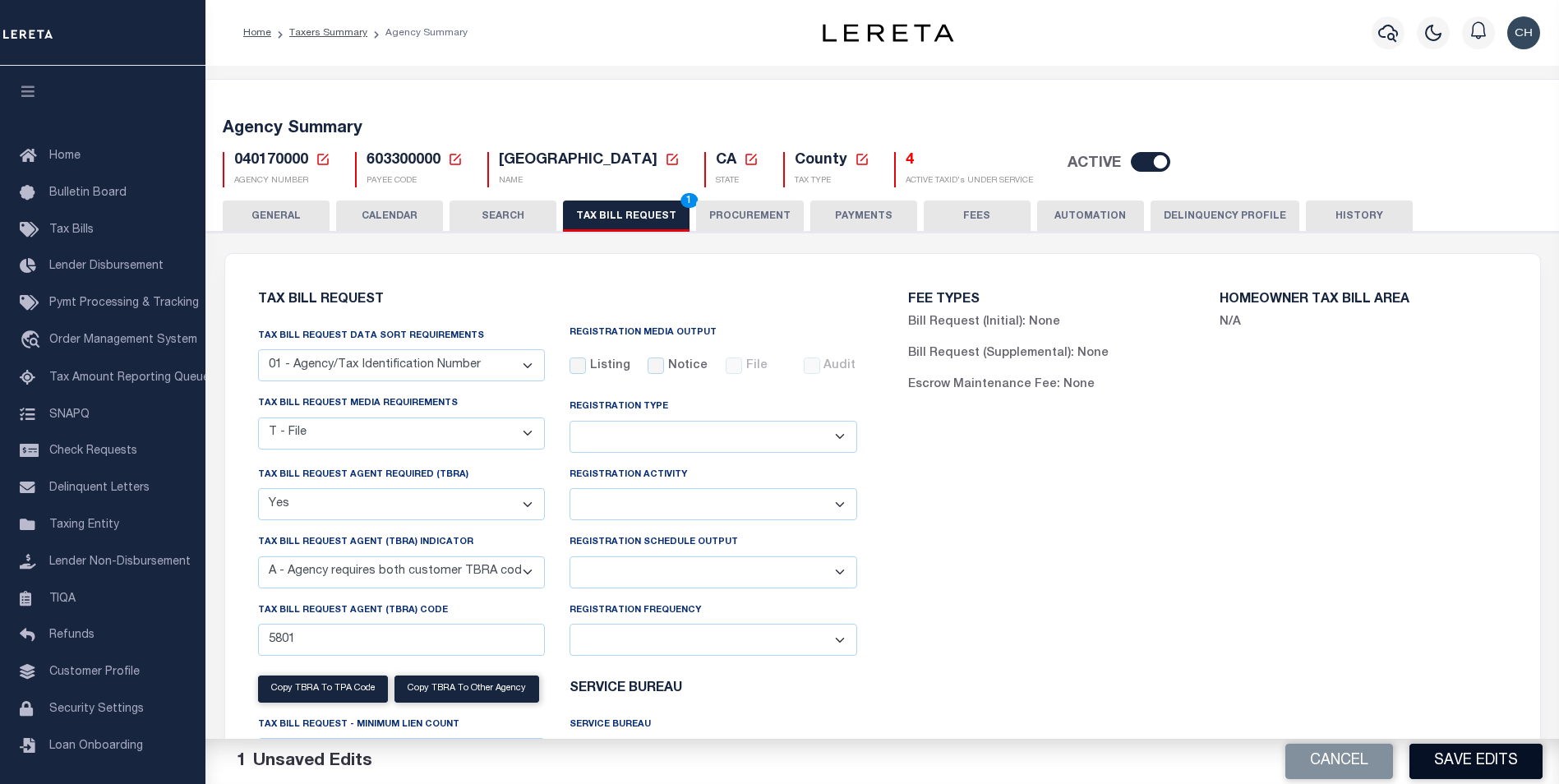
click at [1443, 776] on button "Save Edits" at bounding box center [1476, 761] width 133 height 36
click at [1164, 557] on div "FEE TYPES Bill Request (Initial): None Bill Request (Supplemental): None Escrow…" at bounding box center [1208, 581] width 650 height 617
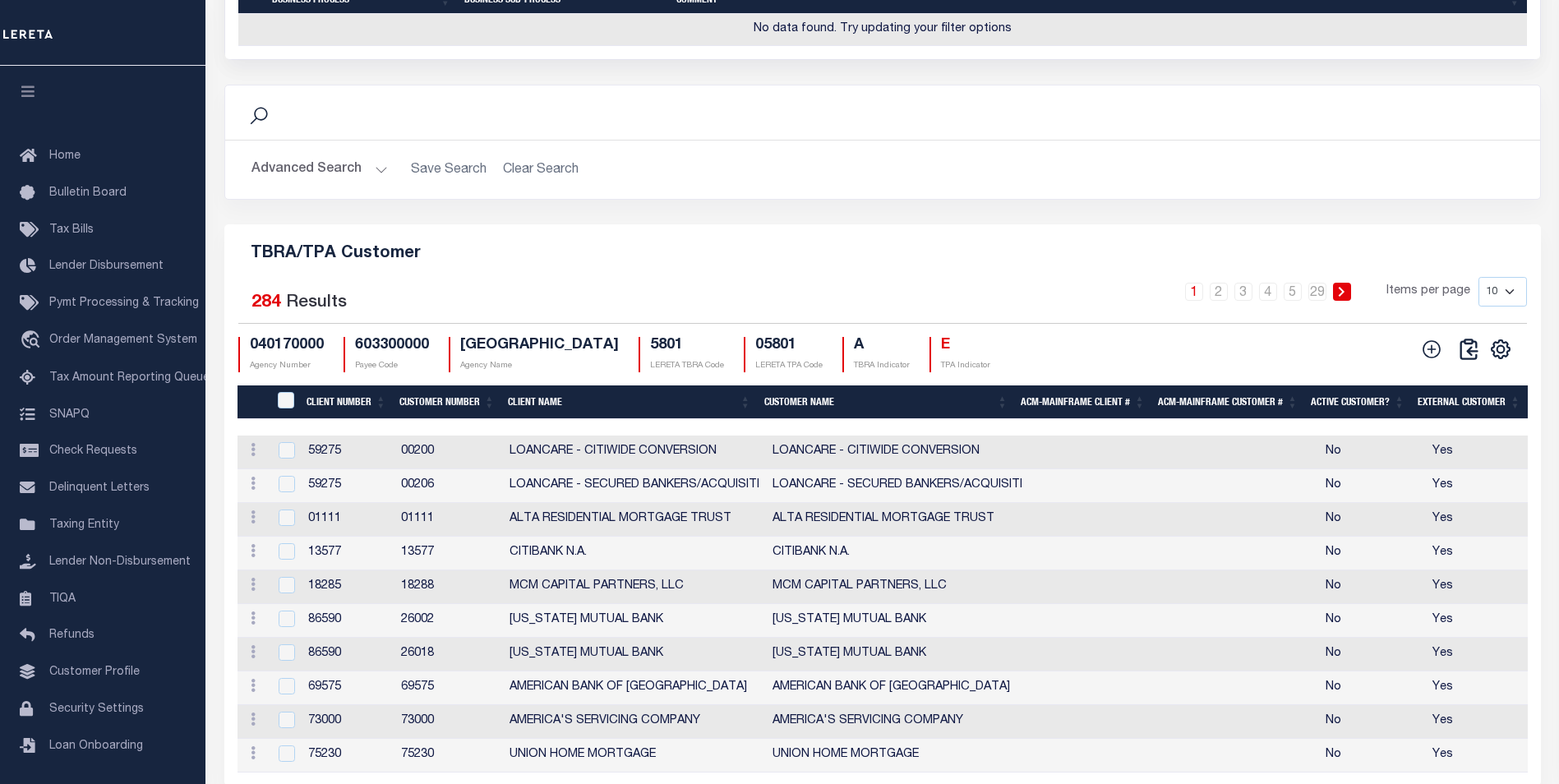
scroll to position [1808, 0]
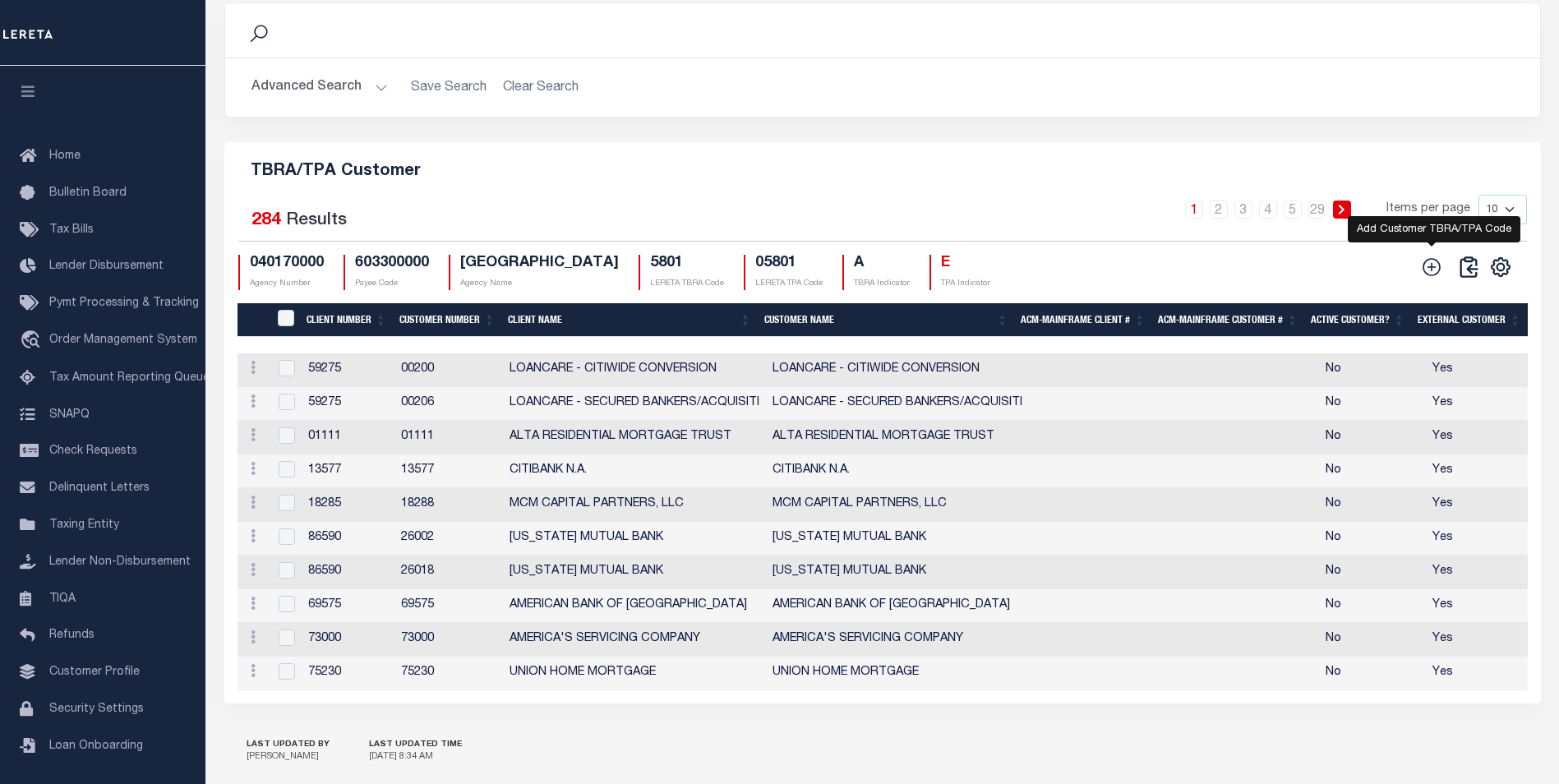
click at [1437, 277] on icon at bounding box center [1432, 267] width 22 height 22
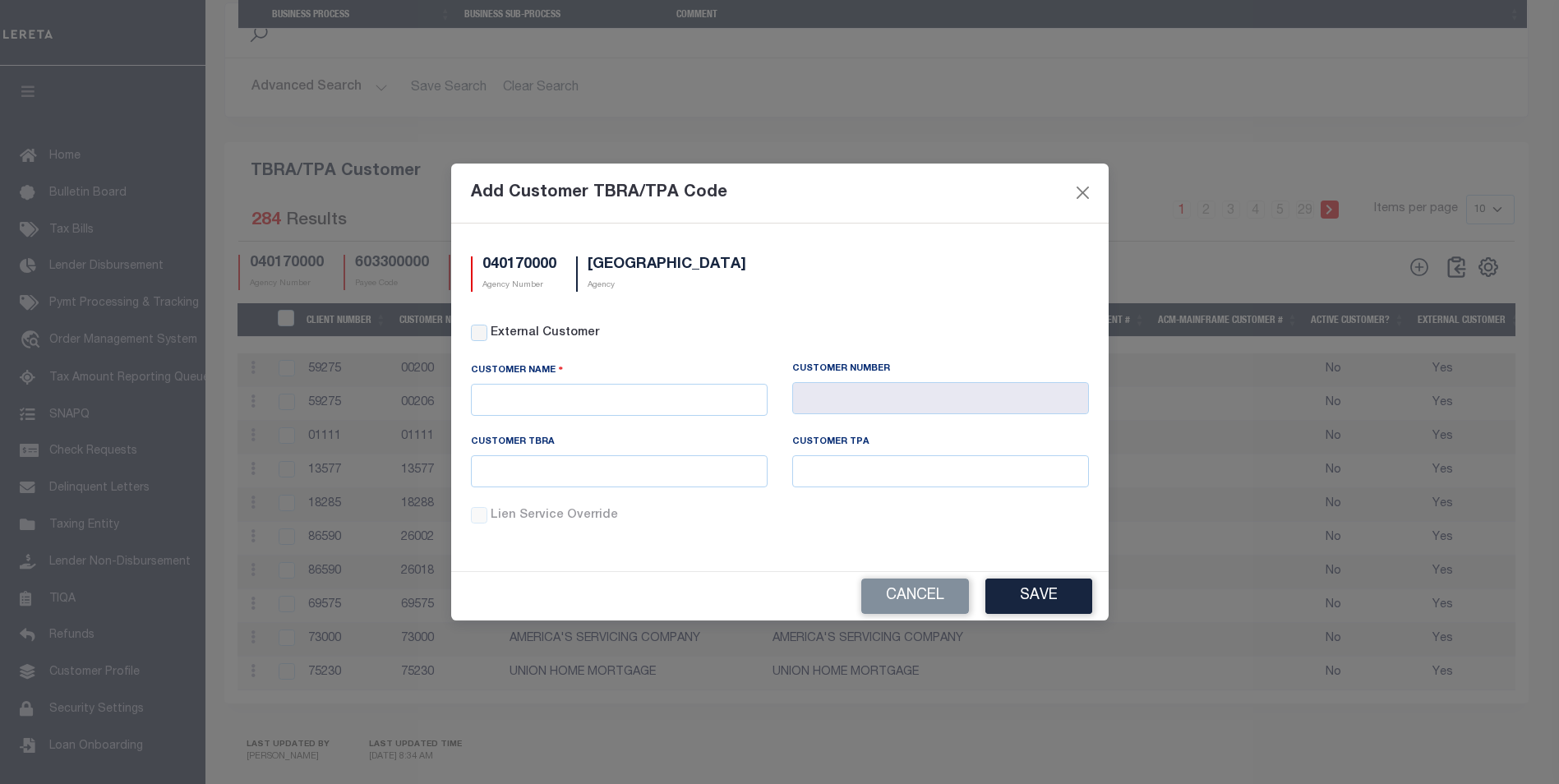
scroll to position [1765, 0]
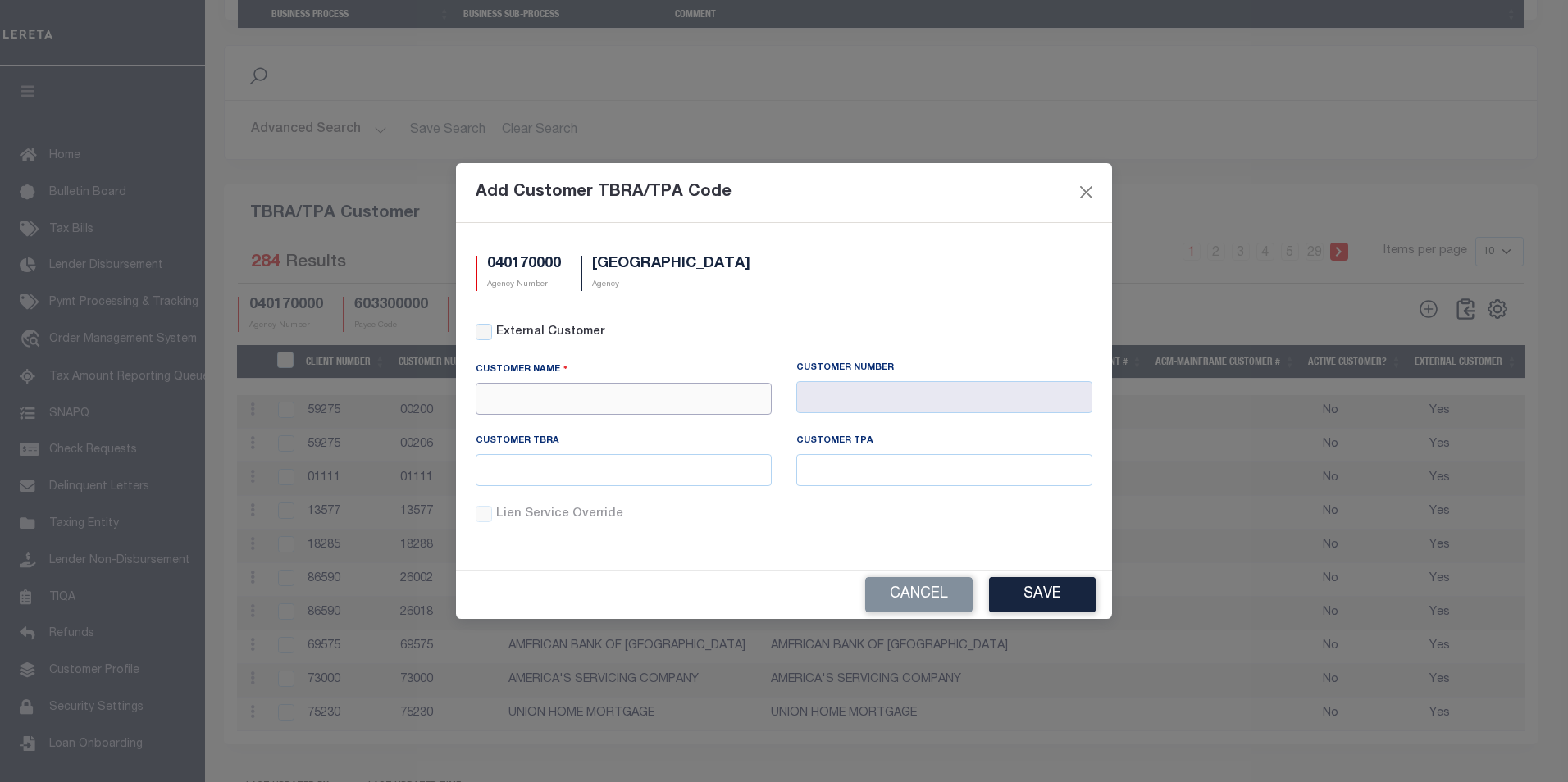
click at [603, 391] on input "text" at bounding box center [623, 398] width 296 height 32
click at [520, 423] on div "APCU" at bounding box center [623, 428] width 294 height 27
type input "APCU"
type input "2205"
type input "APCU"
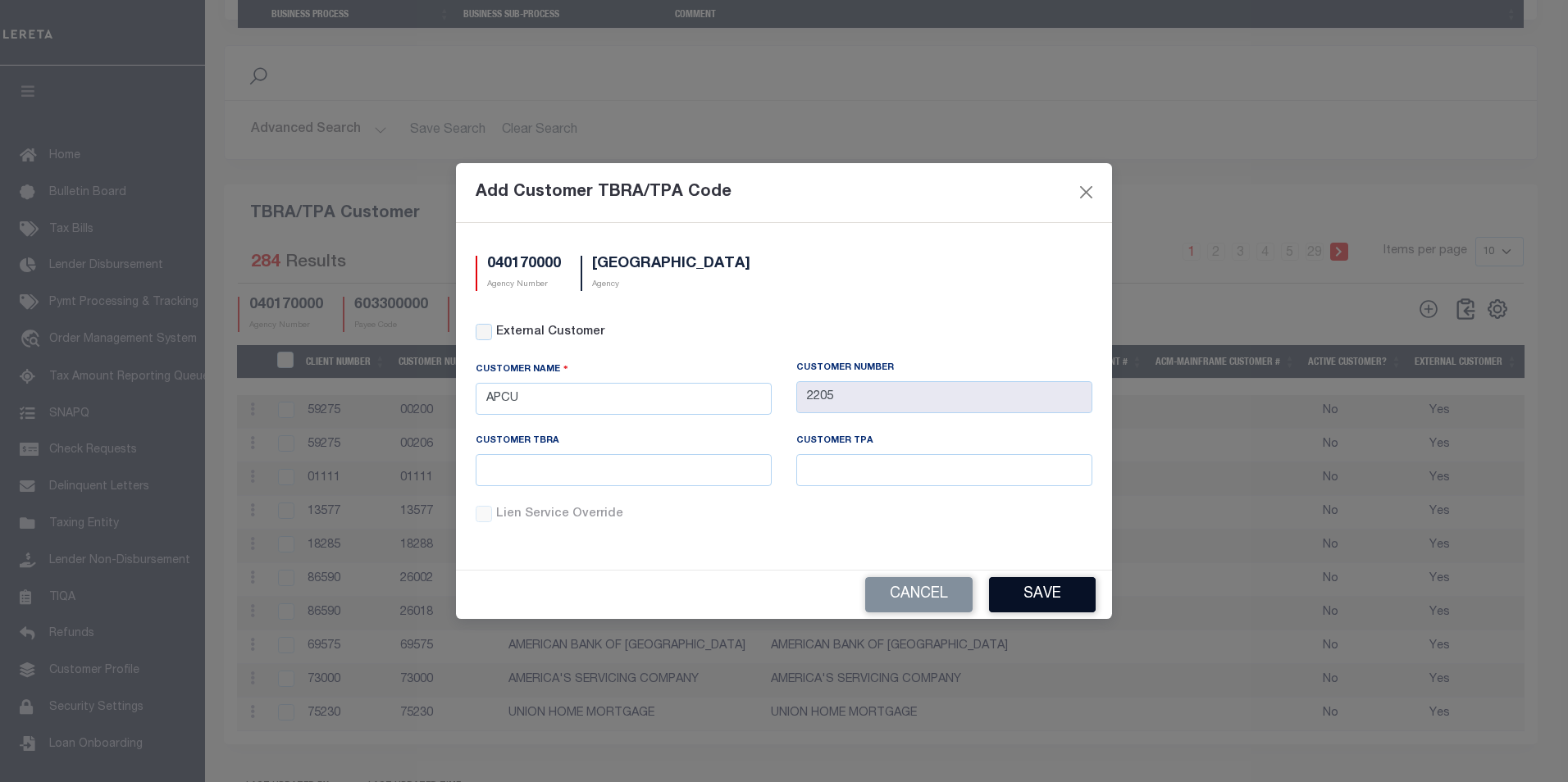
click at [1007, 585] on button "Save" at bounding box center [1042, 595] width 107 height 36
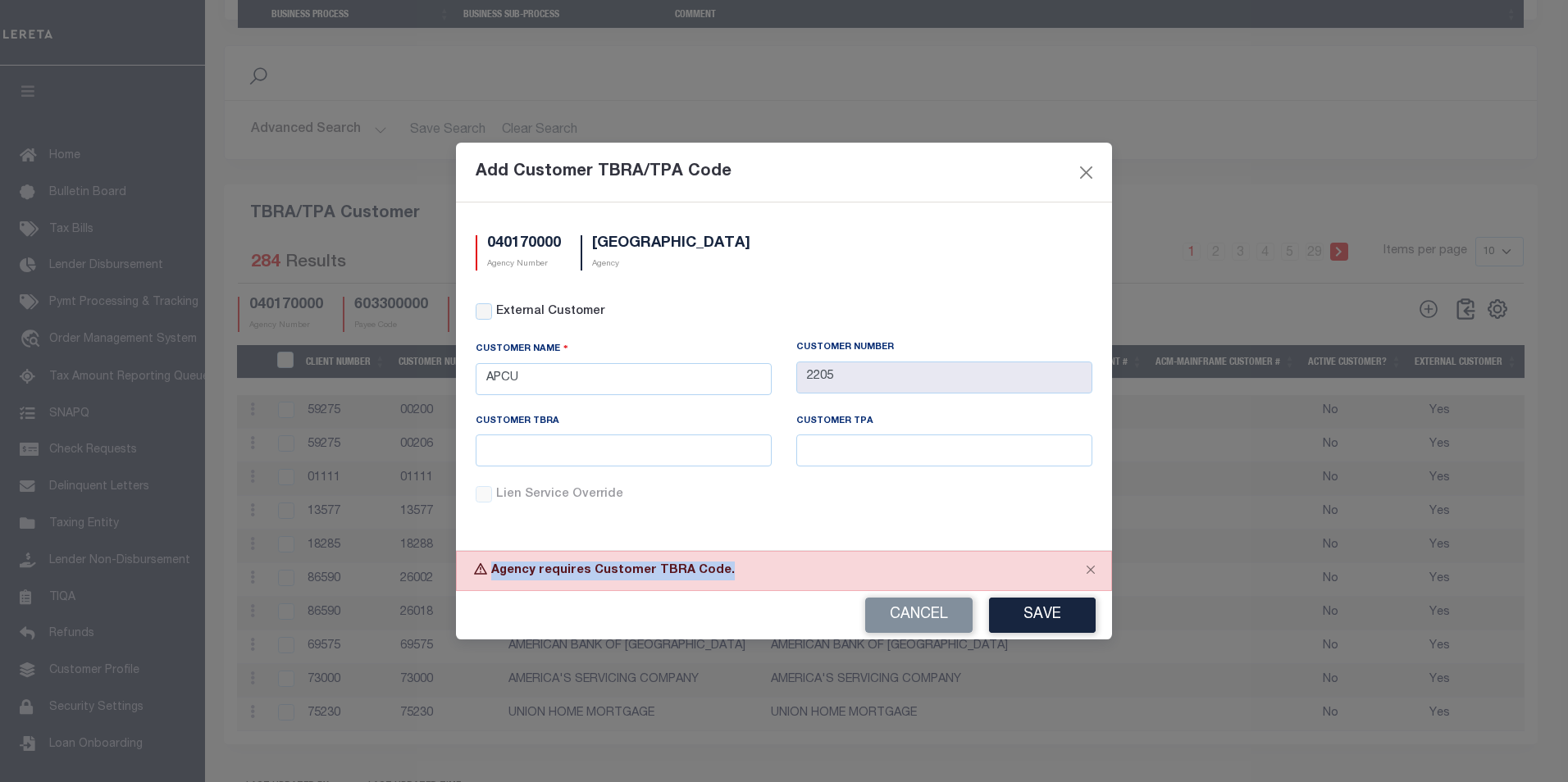
drag, startPoint x: 493, startPoint y: 572, endPoint x: 760, endPoint y: 564, distance: 267.1
click at [760, 564] on div "Agency requires Customer TBRA Code." at bounding box center [784, 571] width 656 height 40
drag, startPoint x: 760, startPoint y: 564, endPoint x: 734, endPoint y: 625, distance: 66.3
click at [734, 625] on div "Cancel Save" at bounding box center [784, 615] width 656 height 48
drag, startPoint x: 741, startPoint y: 578, endPoint x: 472, endPoint y: 558, distance: 269.7
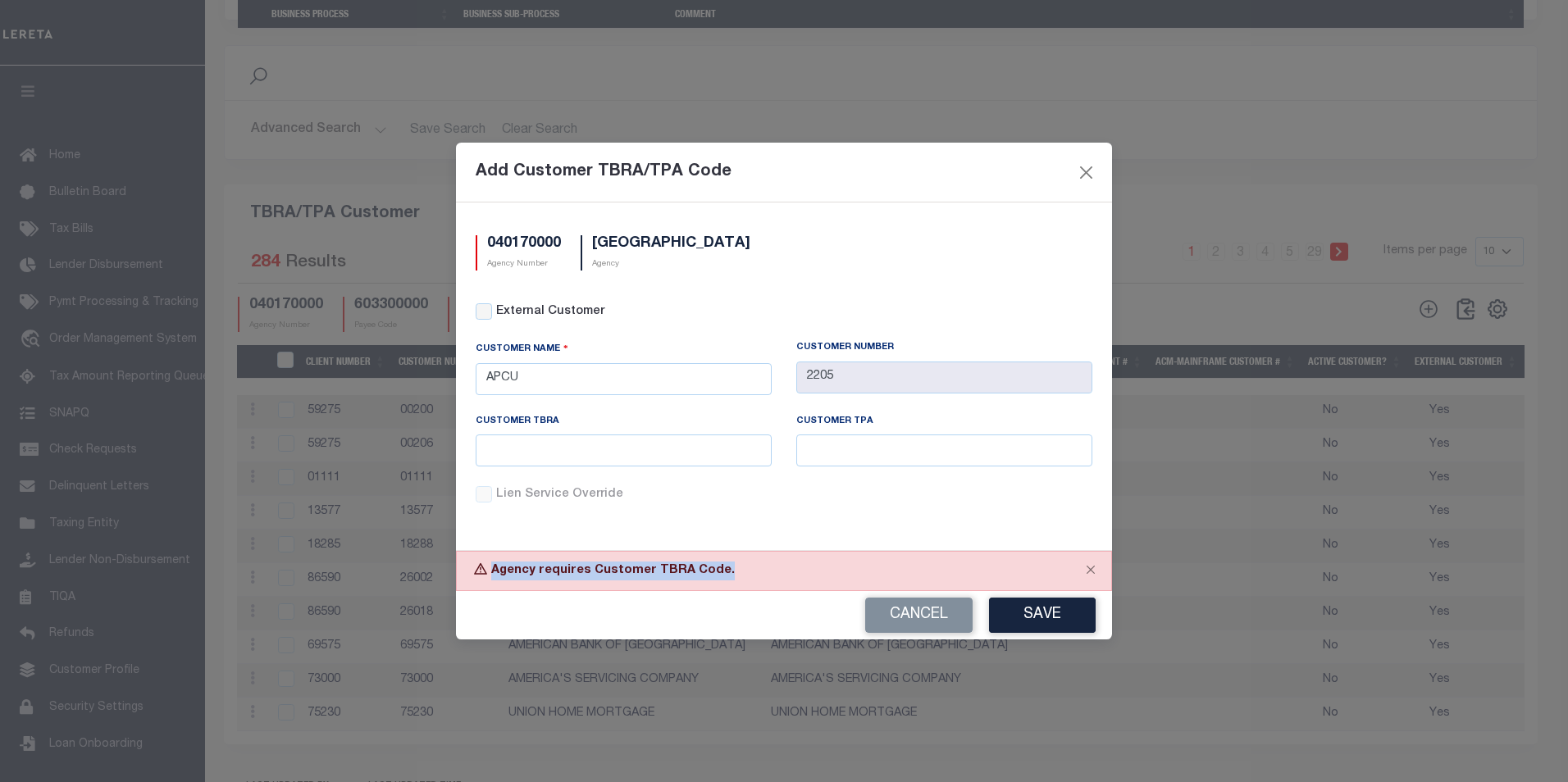
click at [472, 558] on div "Agency requires Customer TBRA Code." at bounding box center [784, 571] width 656 height 40
click at [646, 447] on input "text" at bounding box center [623, 450] width 296 height 32
click at [1092, 573] on button "Close" at bounding box center [1090, 570] width 41 height 36
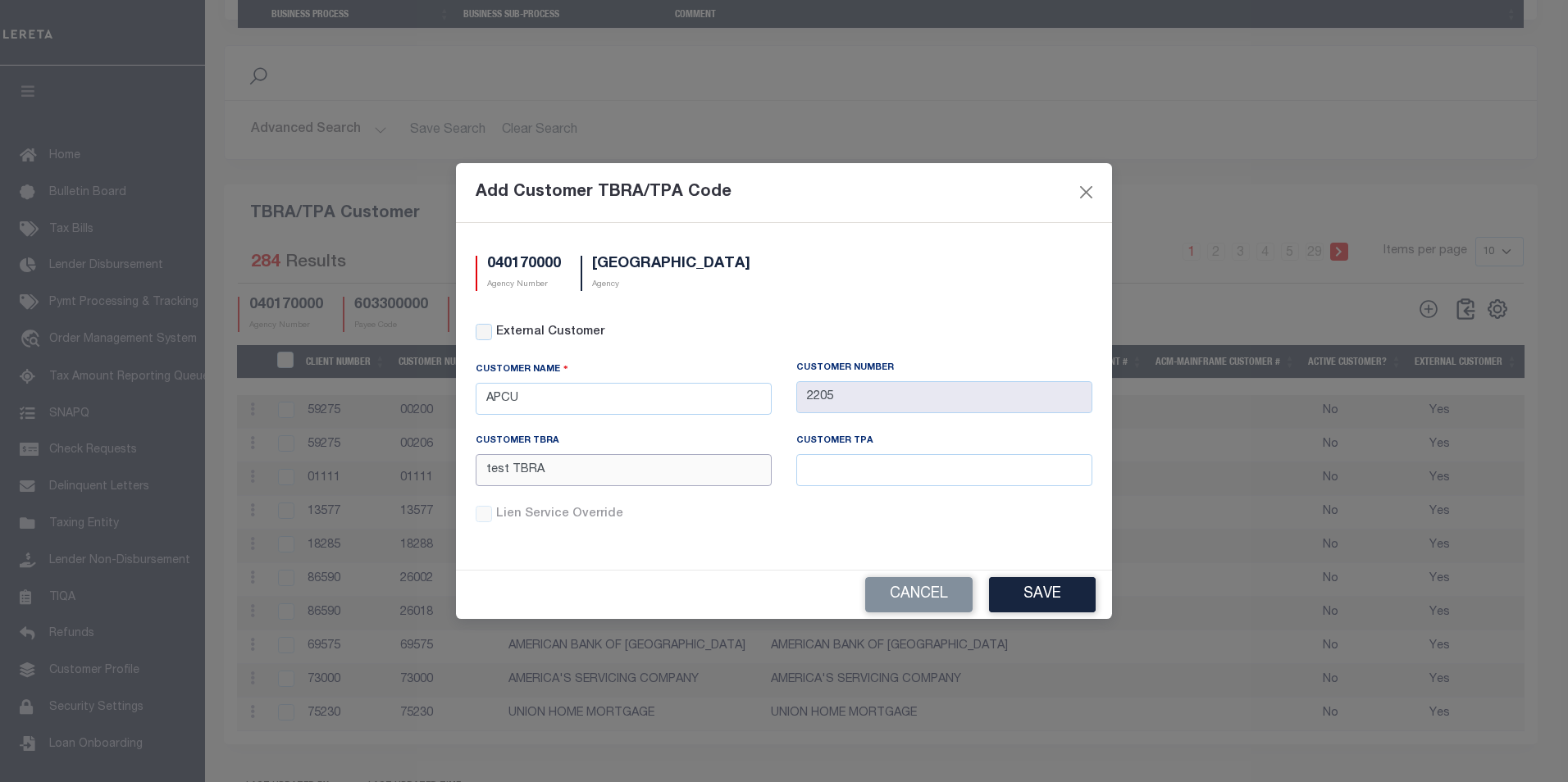
click at [512, 474] on input "test TBRA" at bounding box center [623, 470] width 296 height 32
type input "testTBRA"
click at [1035, 588] on button "Save" at bounding box center [1042, 595] width 107 height 36
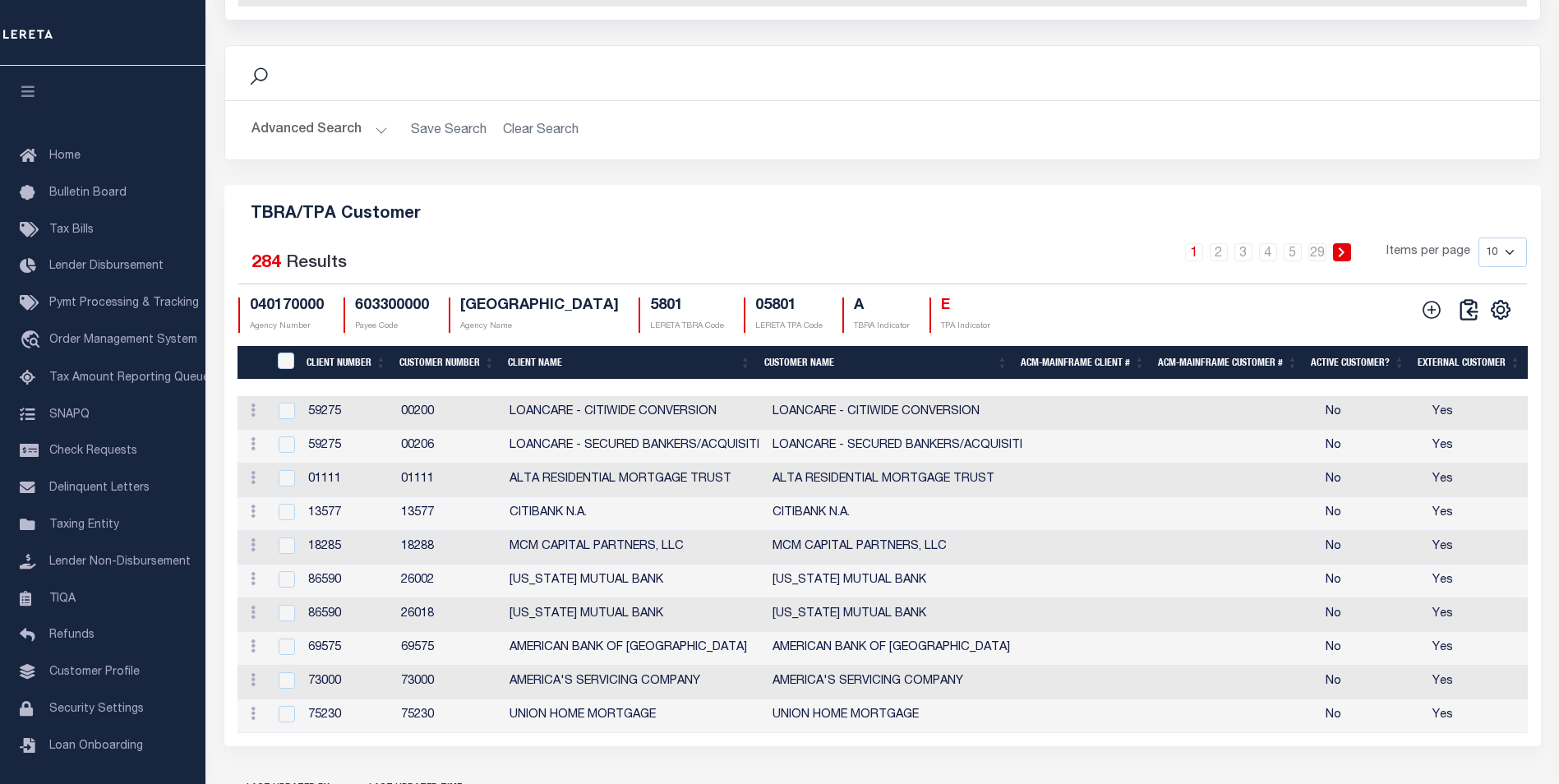
scroll to position [1941, 0]
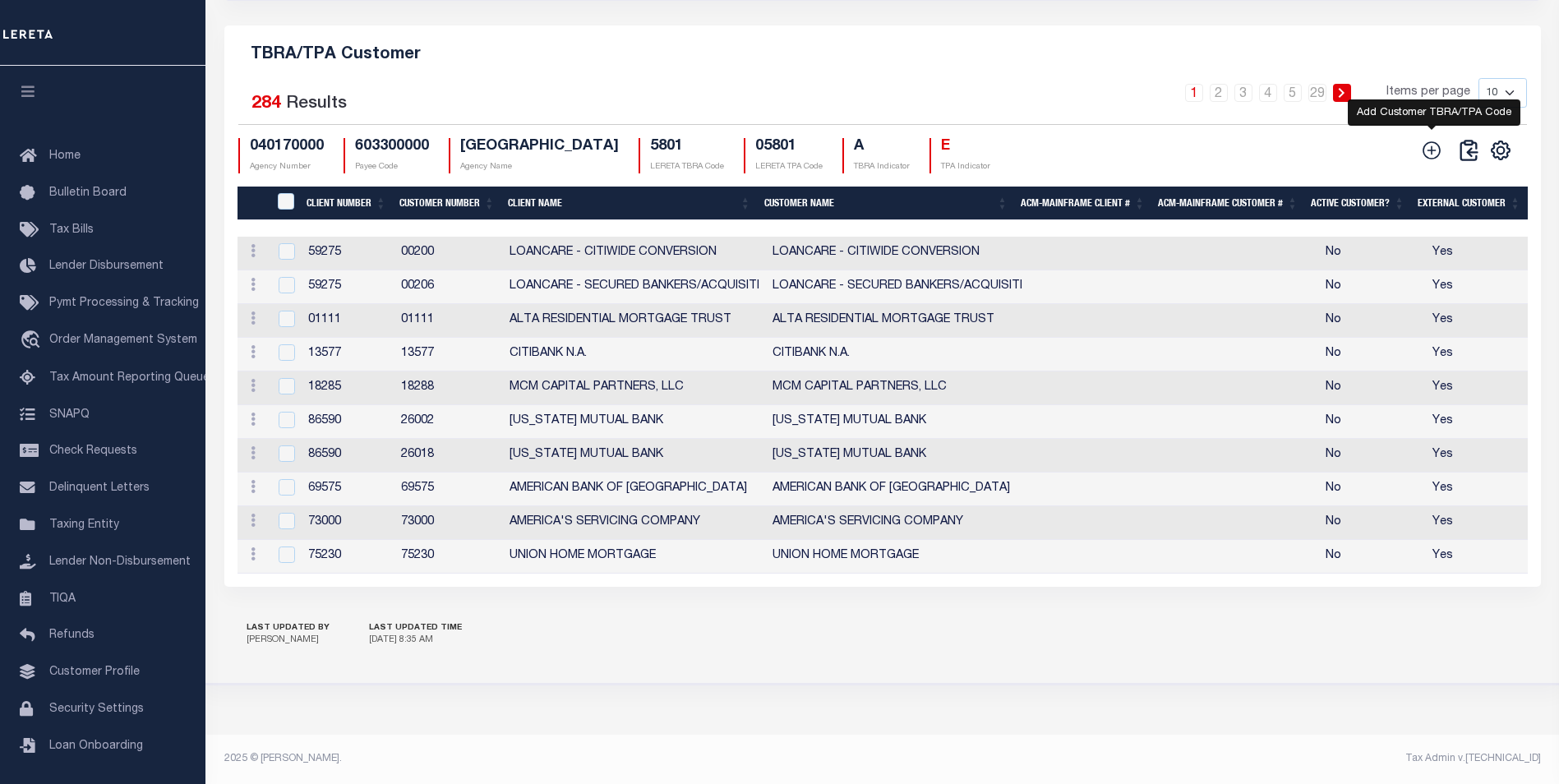
click at [1437, 140] on icon at bounding box center [1432, 150] width 22 height 22
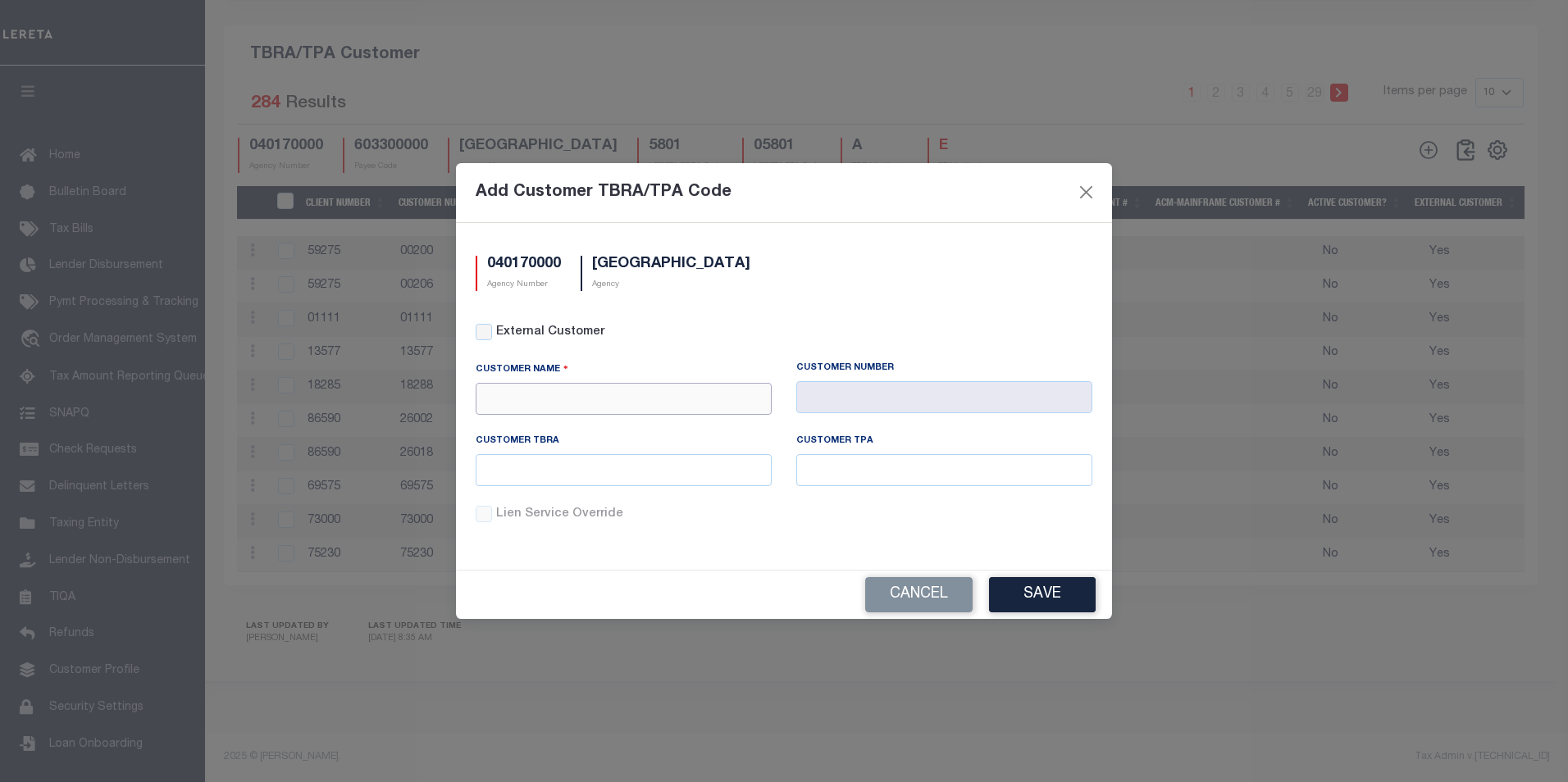
click at [544, 387] on input "text" at bounding box center [623, 398] width 296 height 32
type input "a"
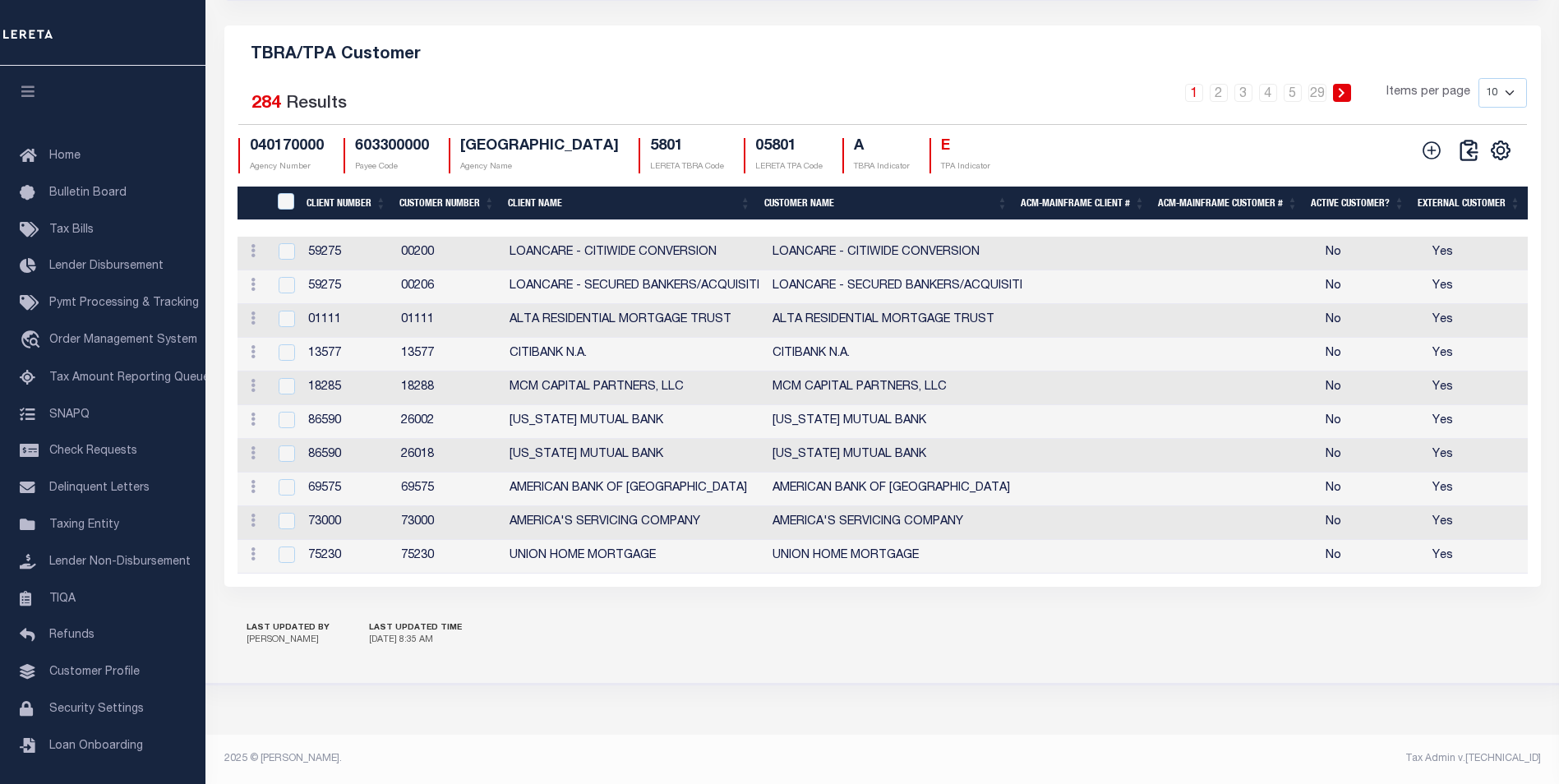
click at [756, 187] on th "Client Name" at bounding box center [630, 203] width 257 height 34
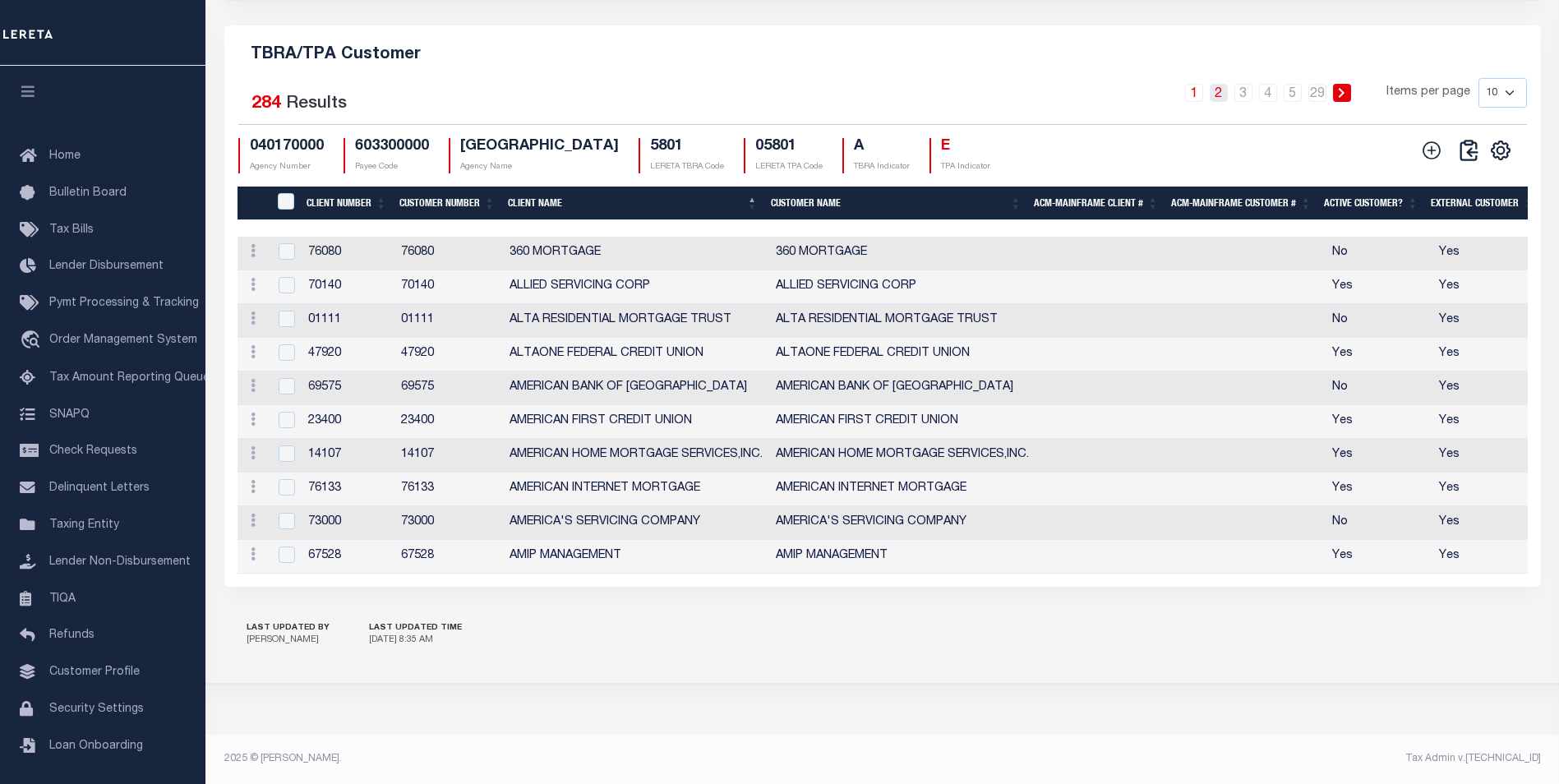
click at [1218, 84] on link "2" at bounding box center [1218, 93] width 18 height 18
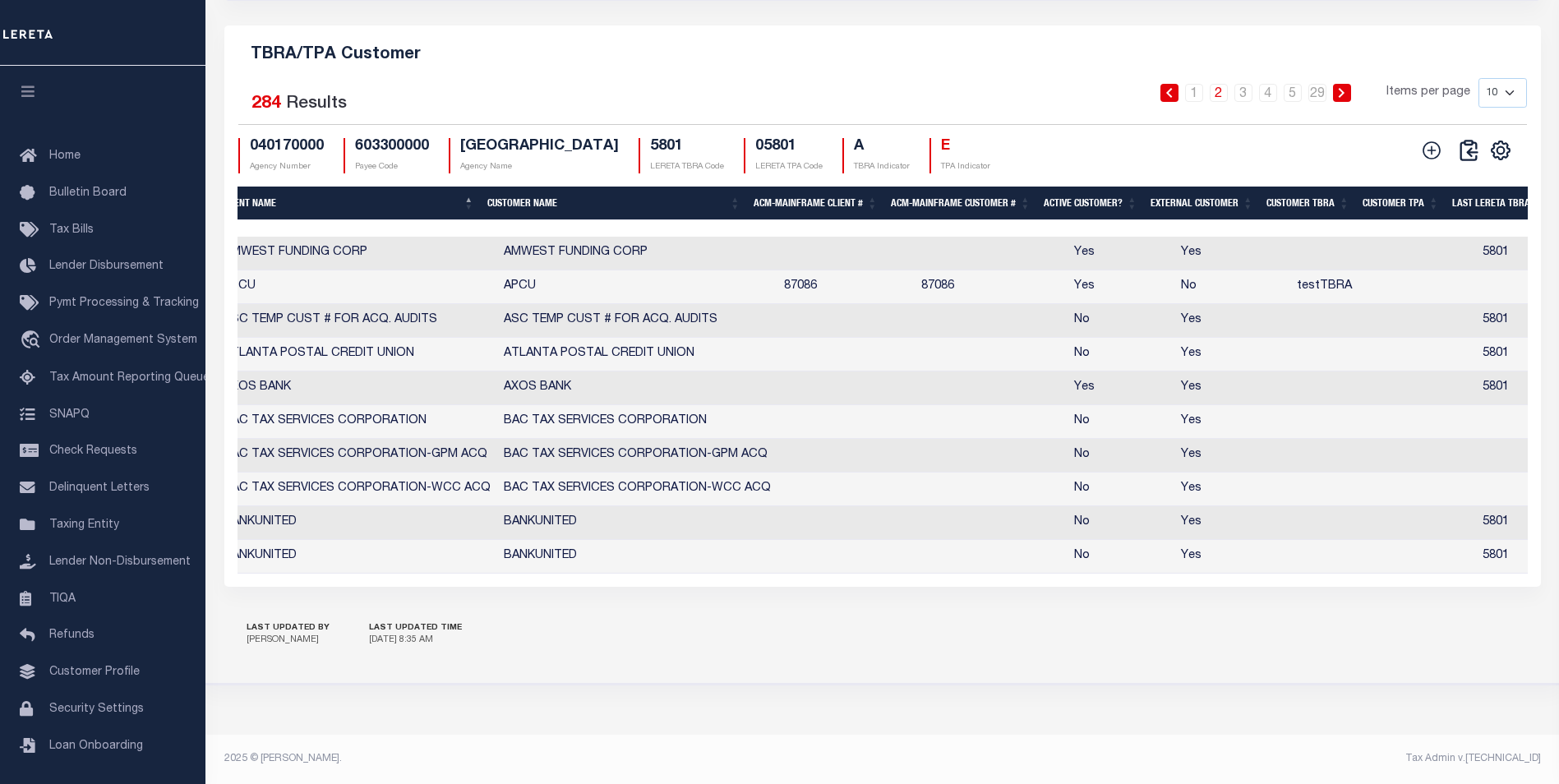
scroll to position [0, 0]
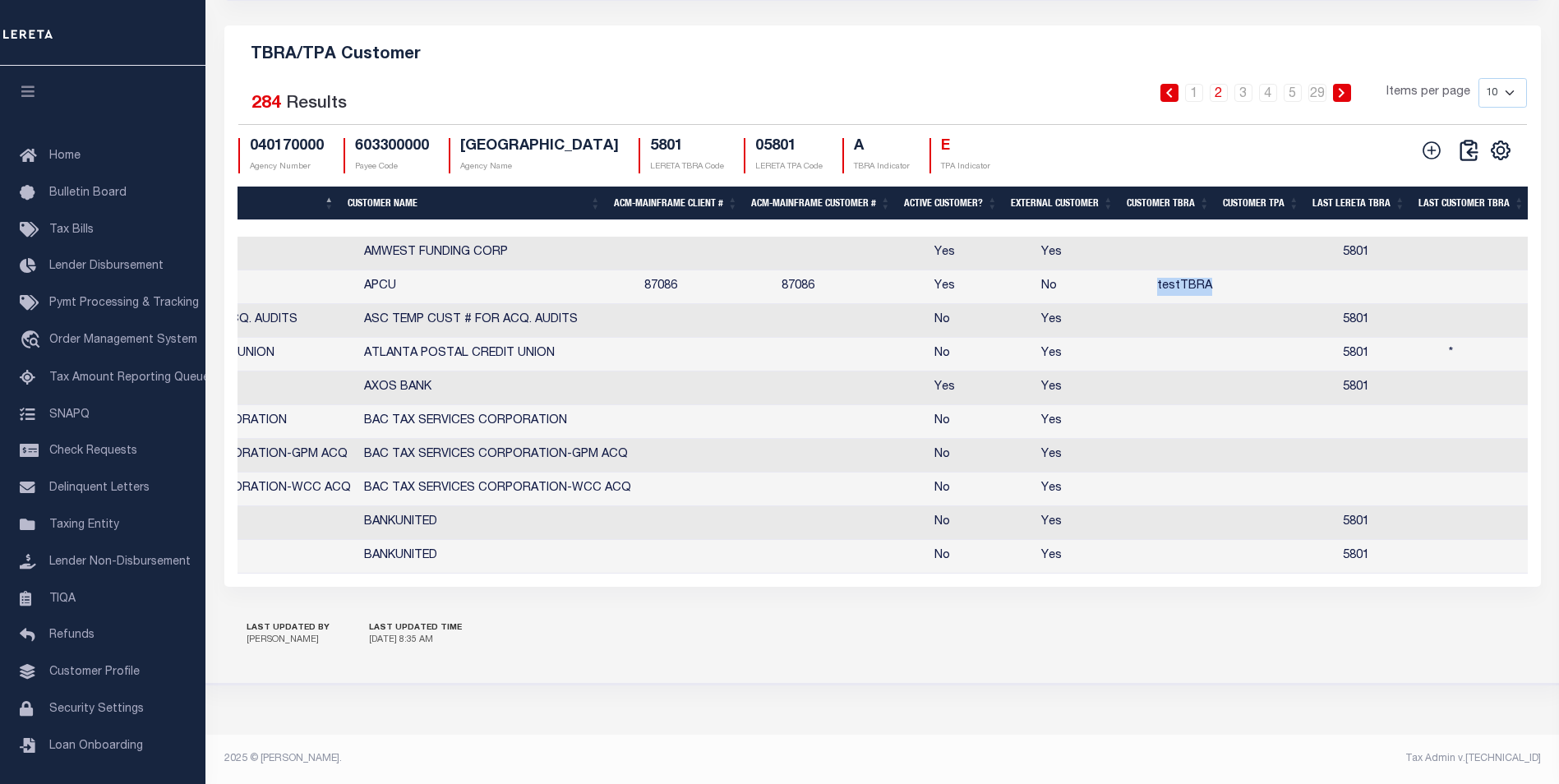
drag, startPoint x: 1140, startPoint y: 273, endPoint x: 1233, endPoint y: 286, distance: 93.9
click at [1233, 286] on tr "Edit Delete 2205 2205 APCU APCU 87086 87086 Yes No testTBRA 1 0 No 10/13/2025 C…" at bounding box center [981, 287] width 2340 height 34
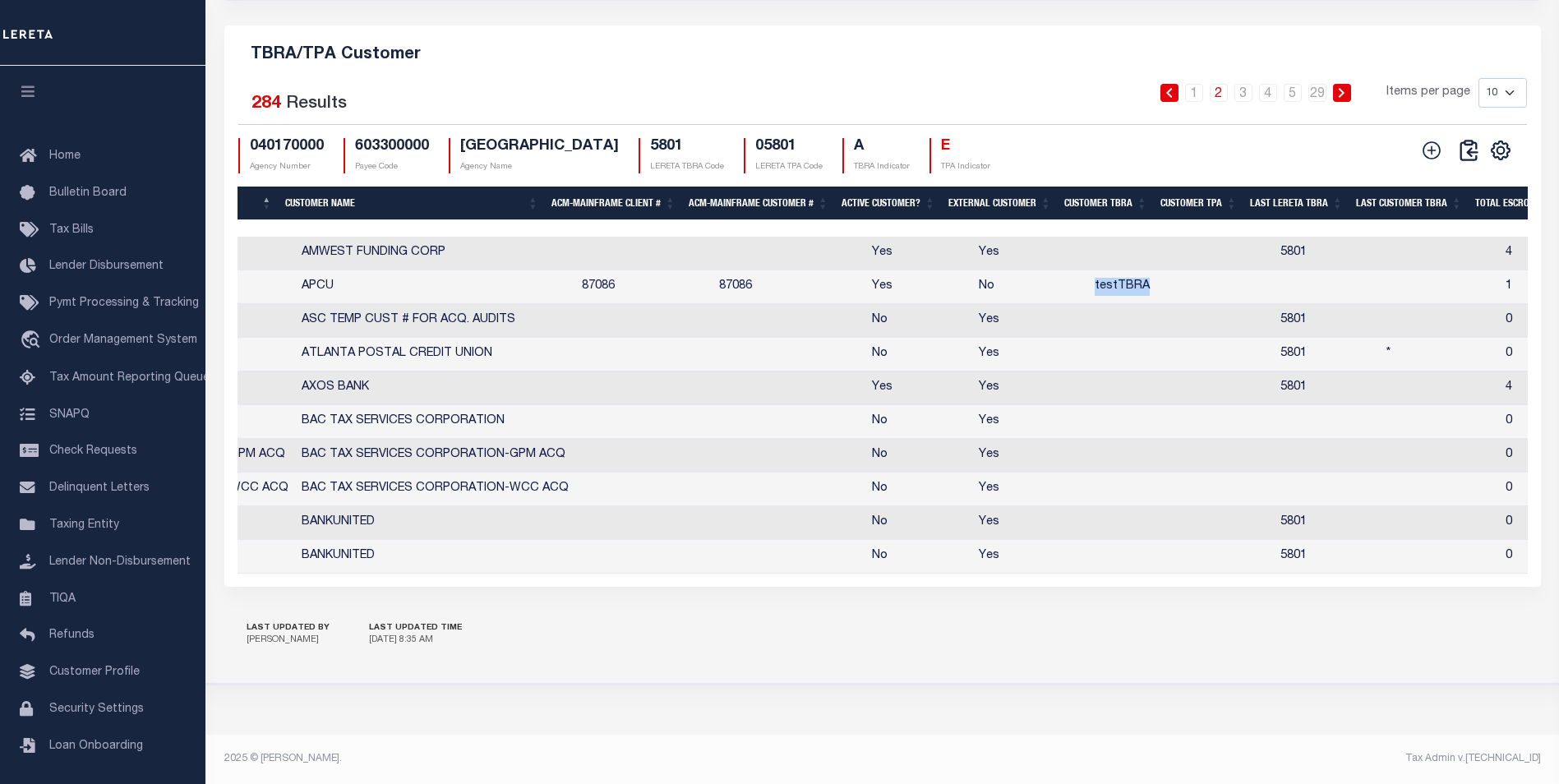
scroll to position [0, 522]
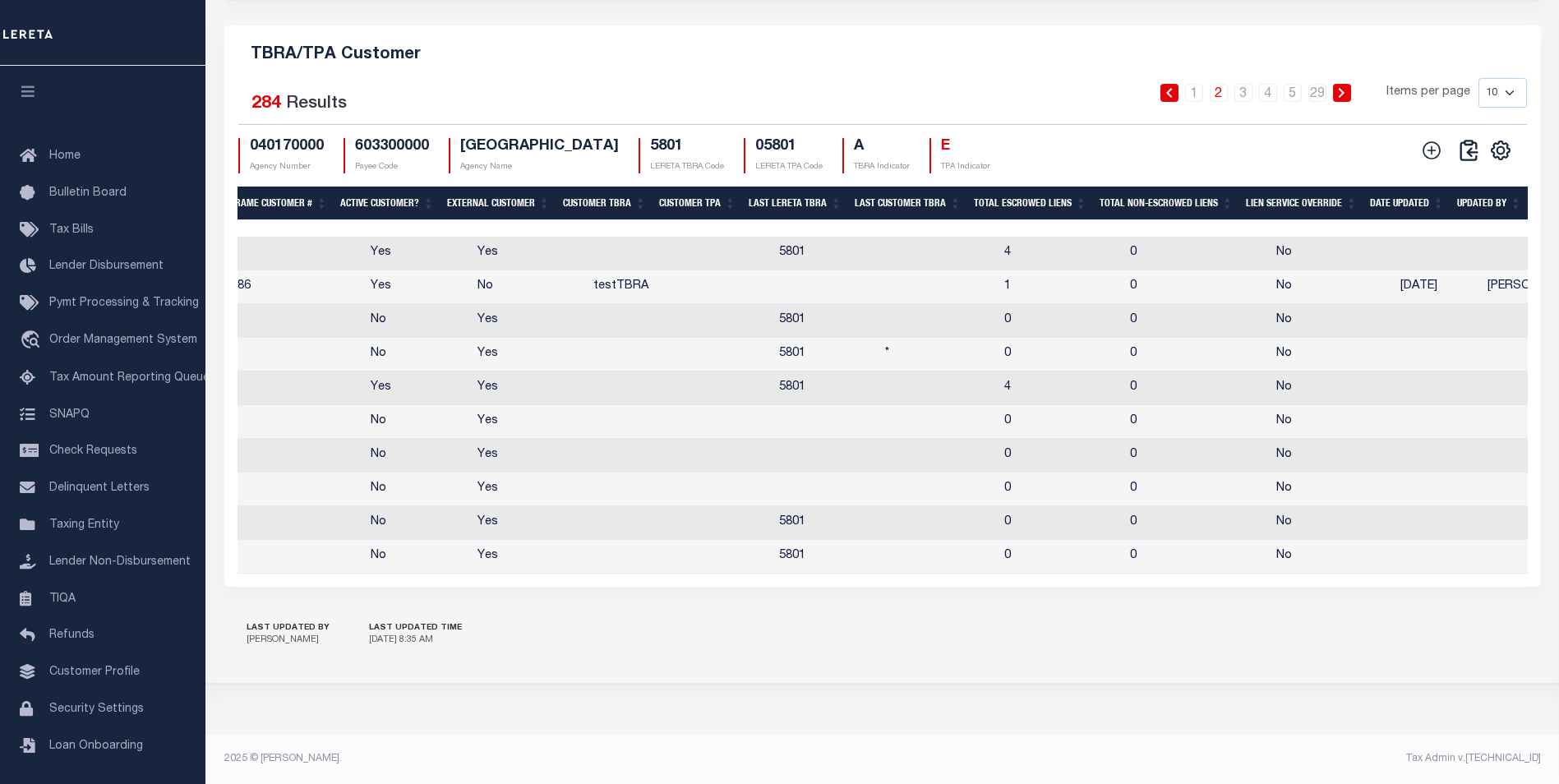
click at [1047, 573] on div "TBRA/TPA Customer Selected 284 Results 1 2 3 4 5 … 29 Items per page 10 25 50 1…" at bounding box center [882, 306] width 1316 height 561
